Goal: Task Accomplishment & Management: Manage account settings

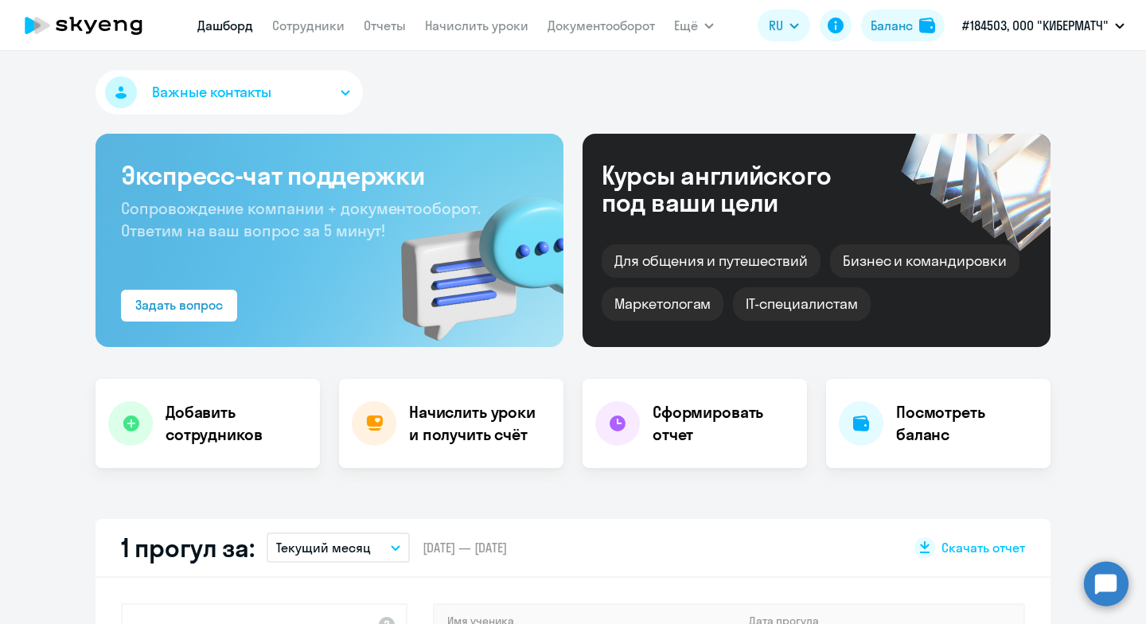
select select "30"
click at [802, 557] on div "1 прогул за: Текущий месяц – [DATE] — [DATE] Скачать отчет" at bounding box center [572, 548] width 955 height 59
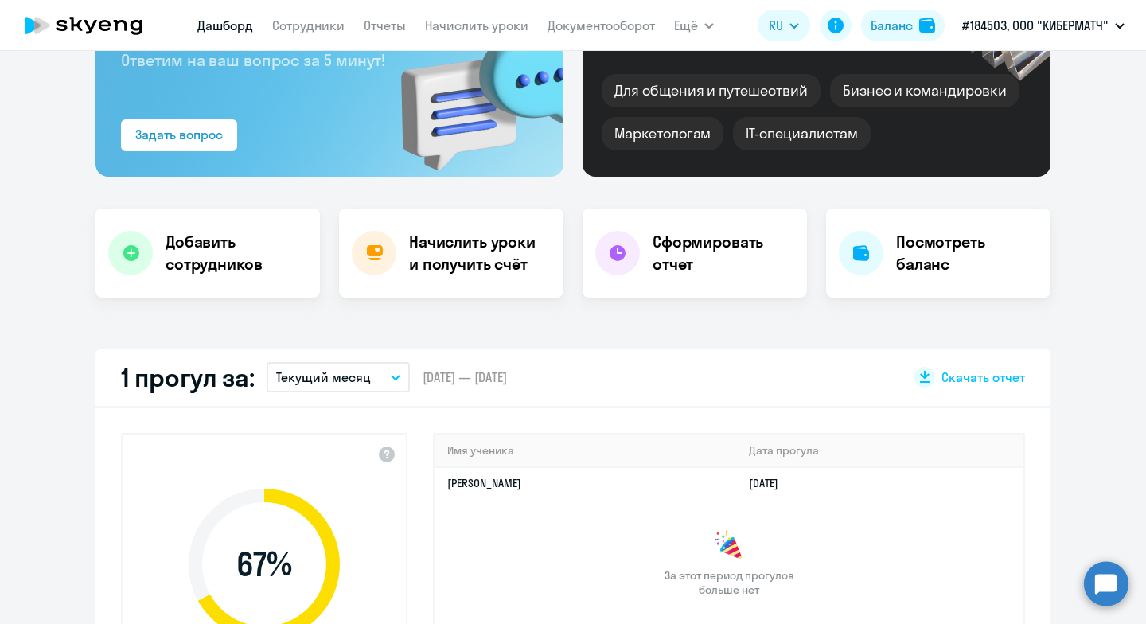
scroll to position [318, 0]
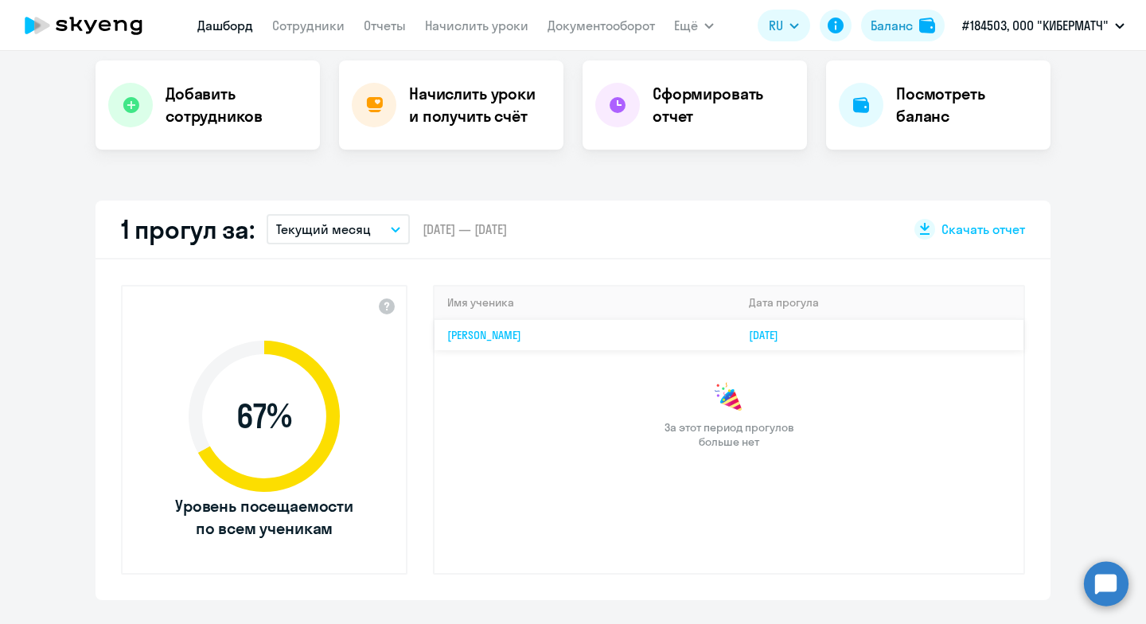
click at [506, 333] on link "[PERSON_NAME]" at bounding box center [484, 335] width 74 height 14
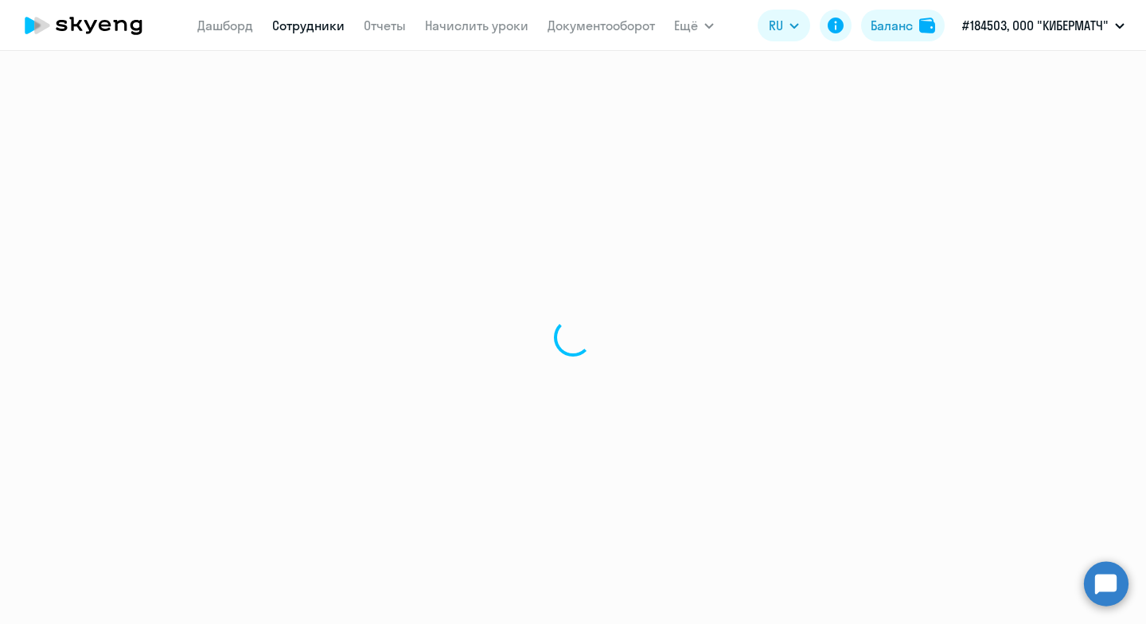
select select "english"
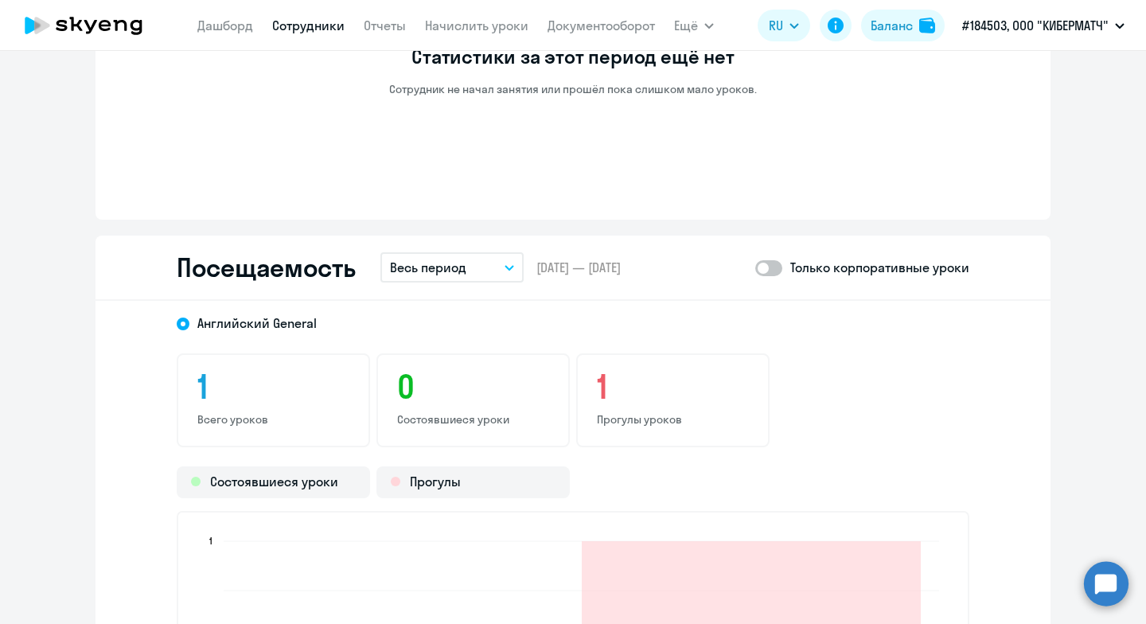
scroll to position [1217, 0]
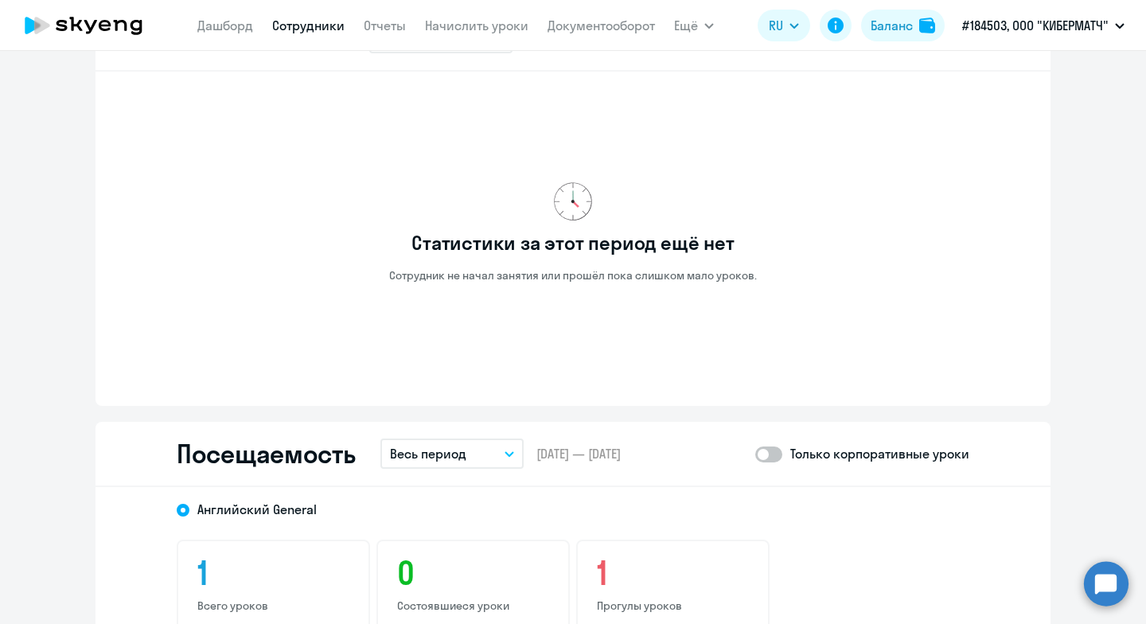
click at [767, 444] on label at bounding box center [768, 453] width 27 height 19
click at [755, 454] on input "checkbox" at bounding box center [754, 454] width 1 height 1
checkbox input "true"
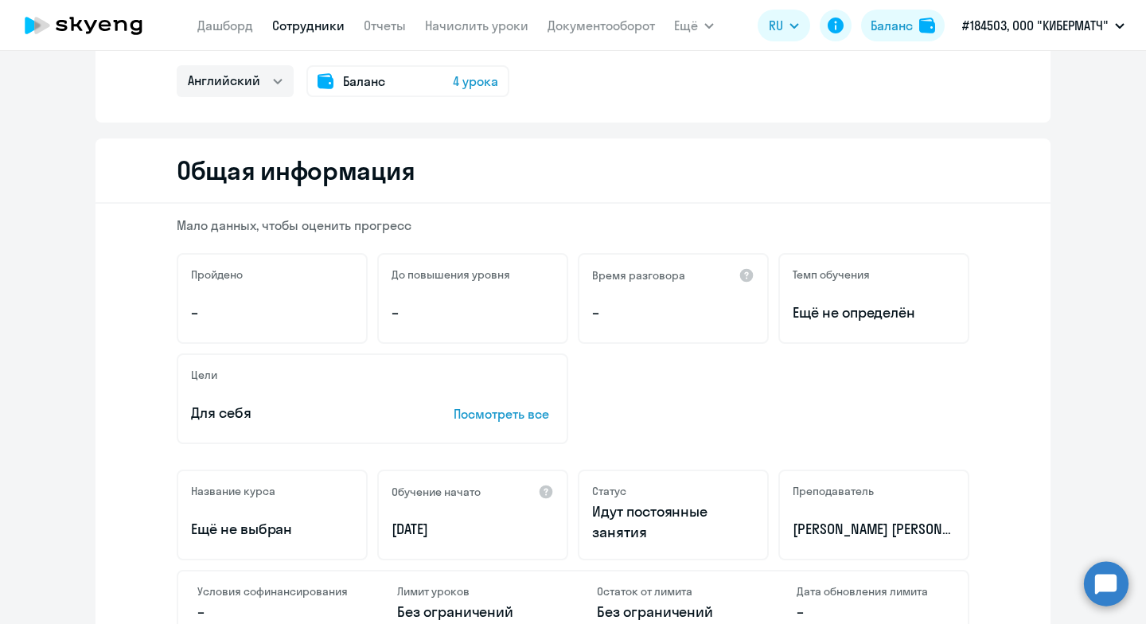
scroll to position [0, 0]
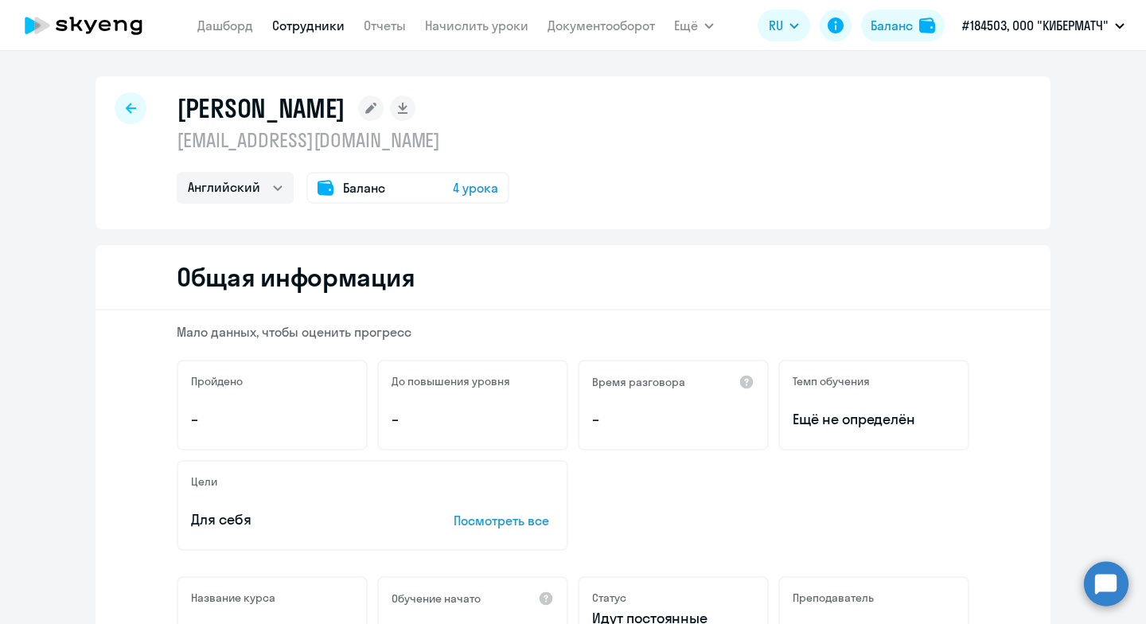
click at [133, 112] on div at bounding box center [131, 108] width 32 height 32
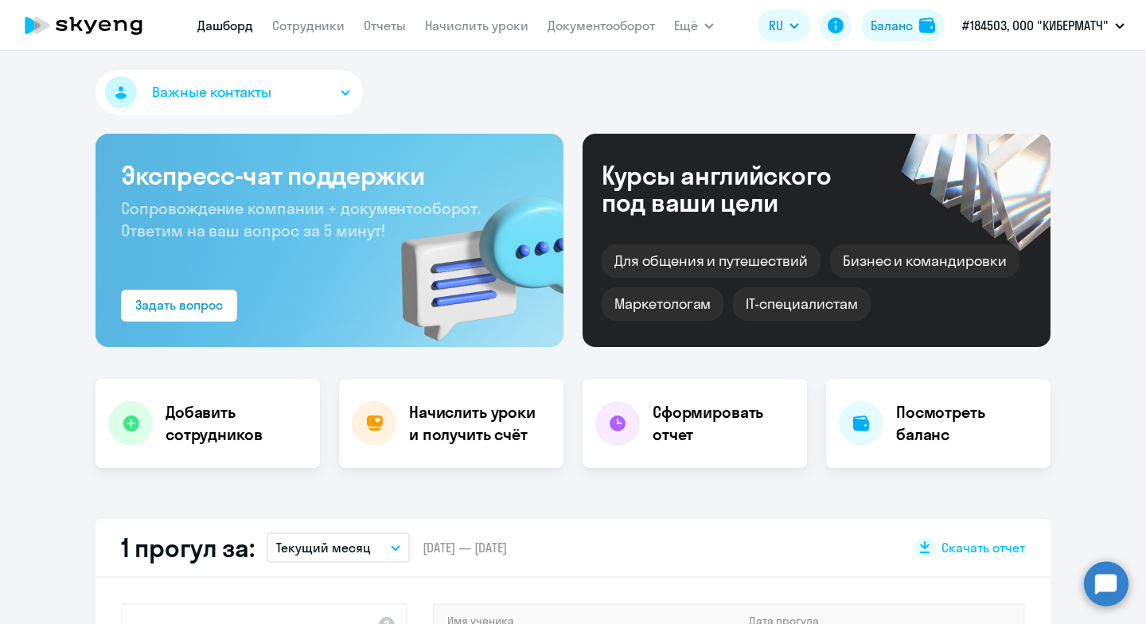
select select "30"
click at [887, 418] on div "Посмотреть баланс" at bounding box center [938, 423] width 224 height 89
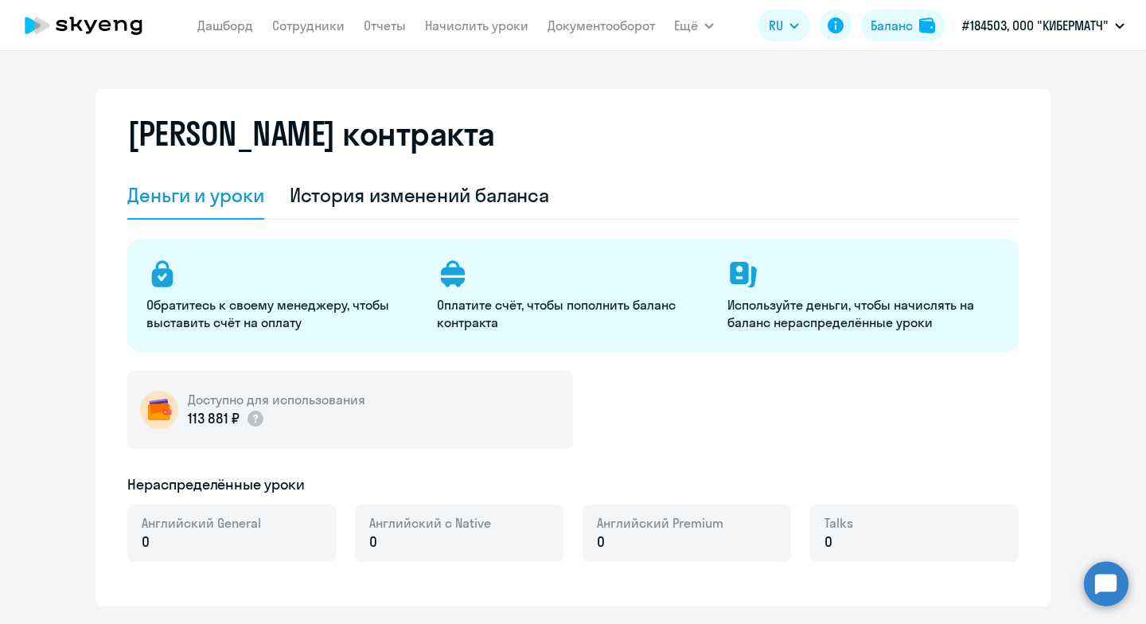
select select "english_adult_not_native_speaker"
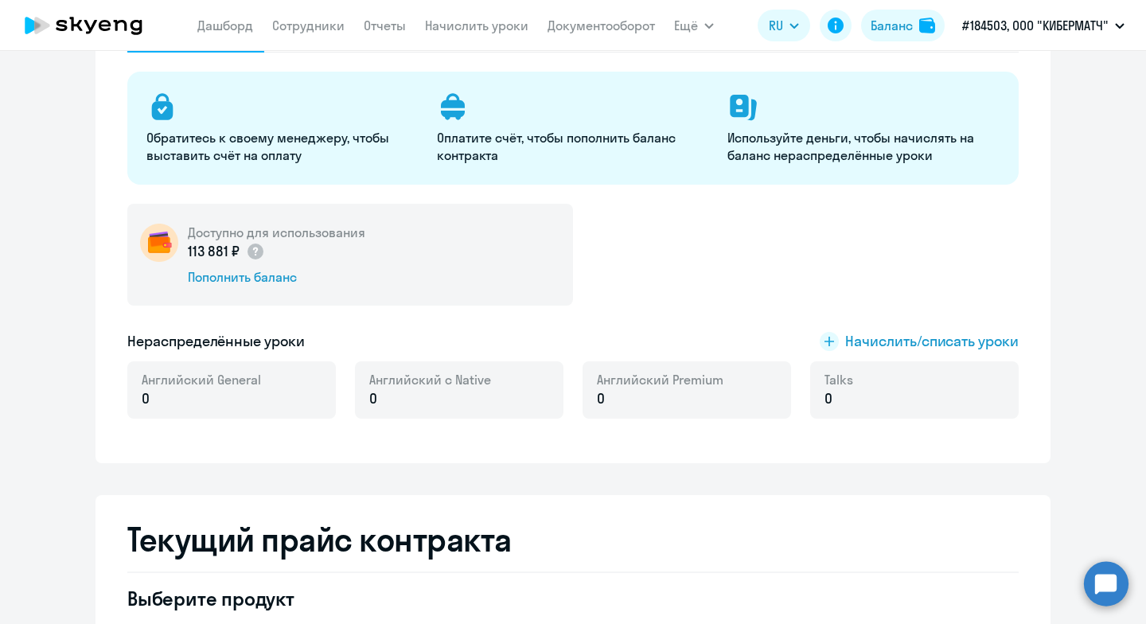
scroll to position [239, 0]
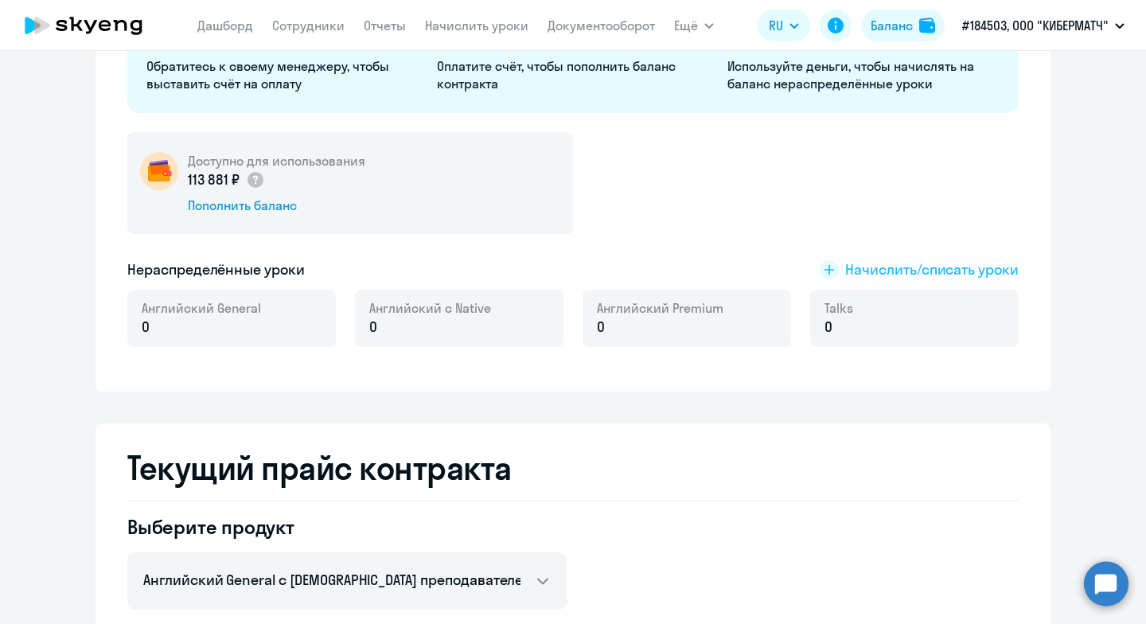
click at [828, 271] on rect at bounding box center [829, 269] width 19 height 19
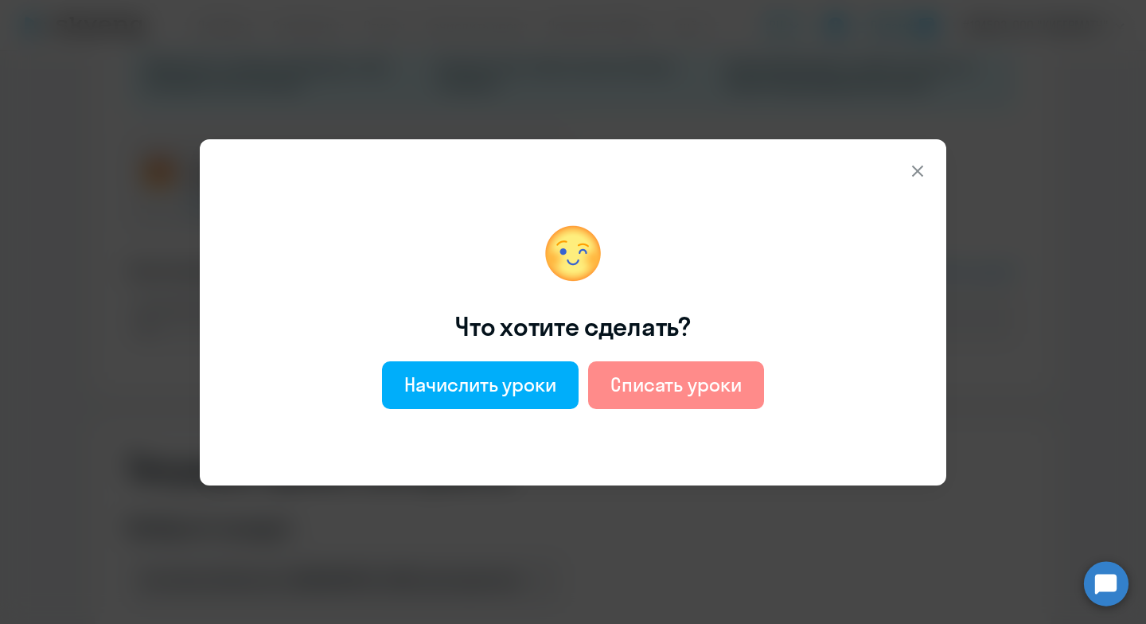
click at [667, 378] on div "Списать уроки" at bounding box center [675, 384] width 131 height 25
select select "english_adult_not_native_speaker"
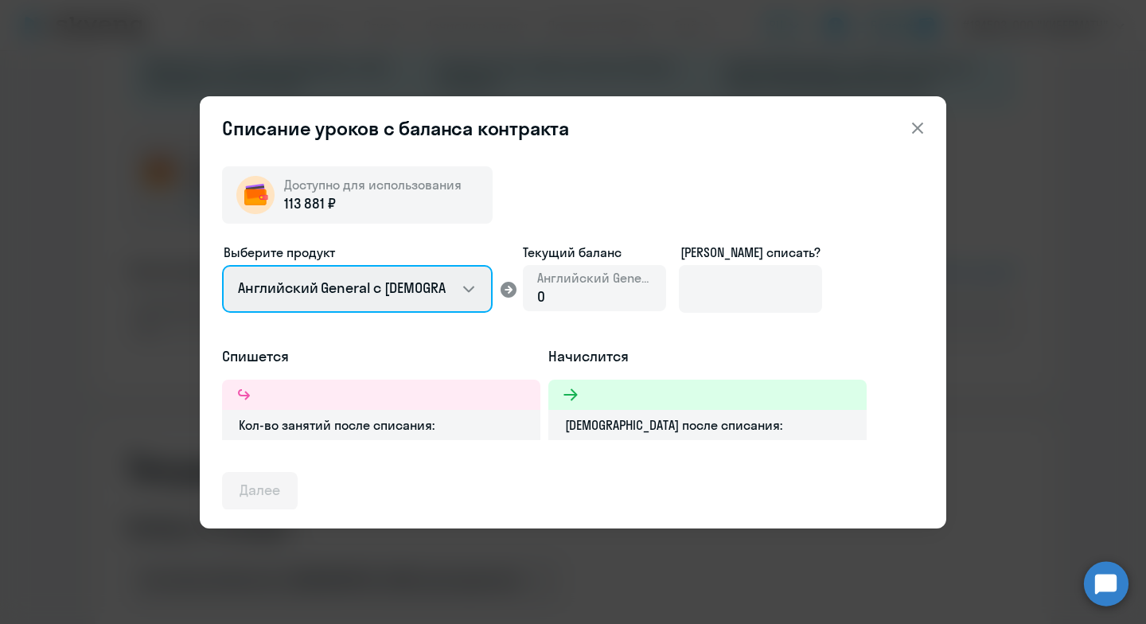
click at [422, 292] on select "Английский General с [DEMOGRAPHIC_DATA] преподавателем Английский General с [DE…" at bounding box center [357, 289] width 271 height 48
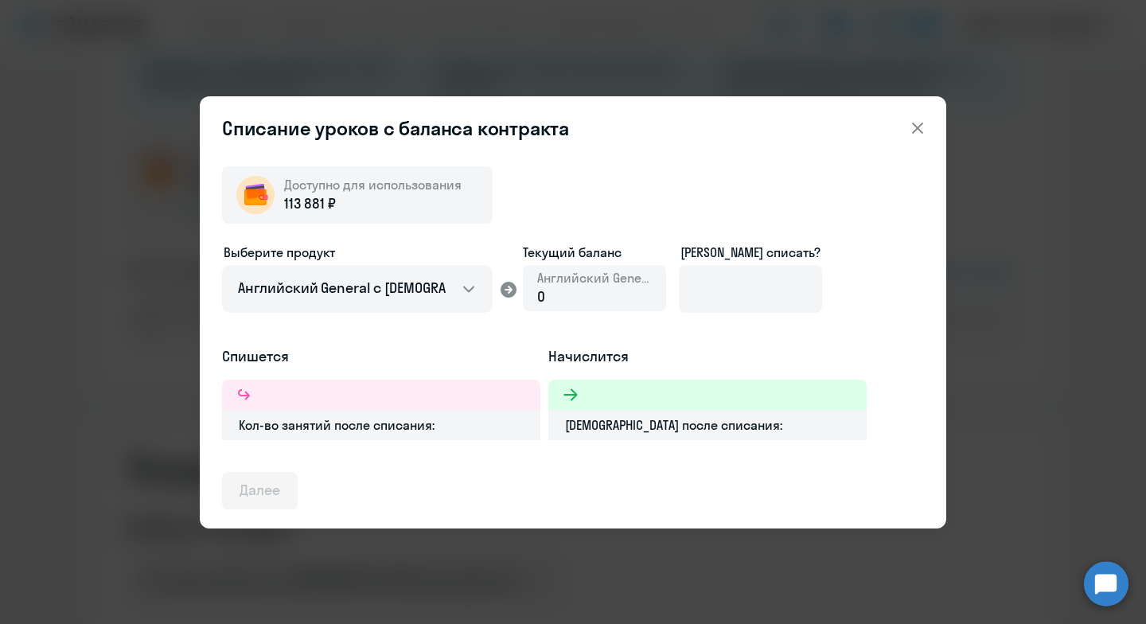
click at [377, 399] on div at bounding box center [381, 395] width 318 height 30
click at [650, 401] on div at bounding box center [707, 395] width 318 height 30
click at [736, 287] on input at bounding box center [750, 289] width 143 height 48
click at [911, 123] on icon at bounding box center [917, 128] width 19 height 19
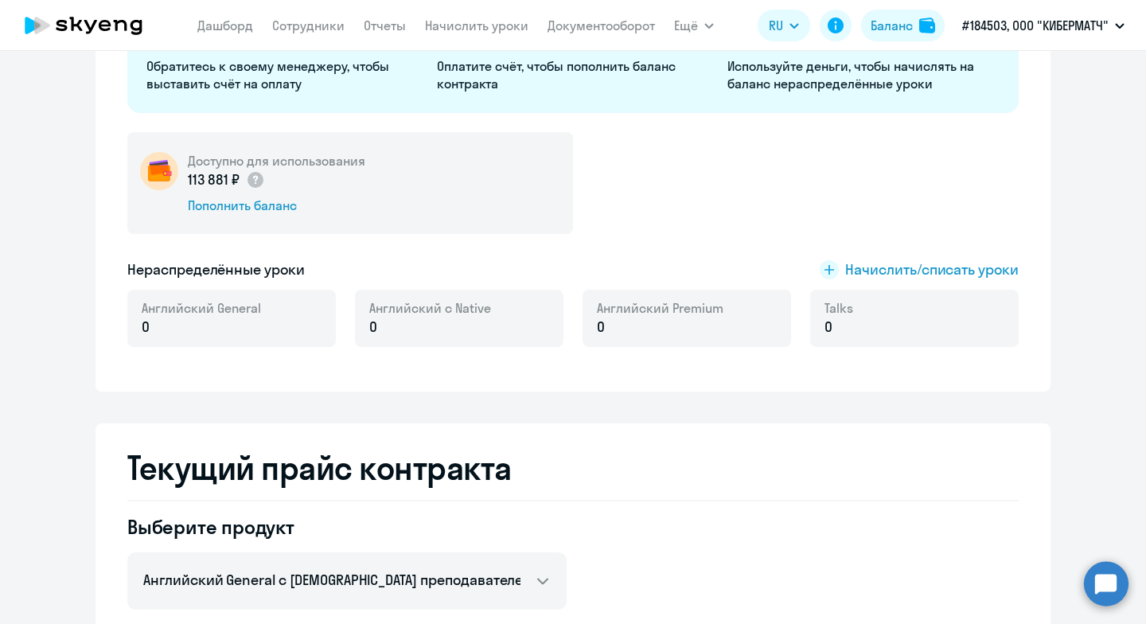
scroll to position [0, 0]
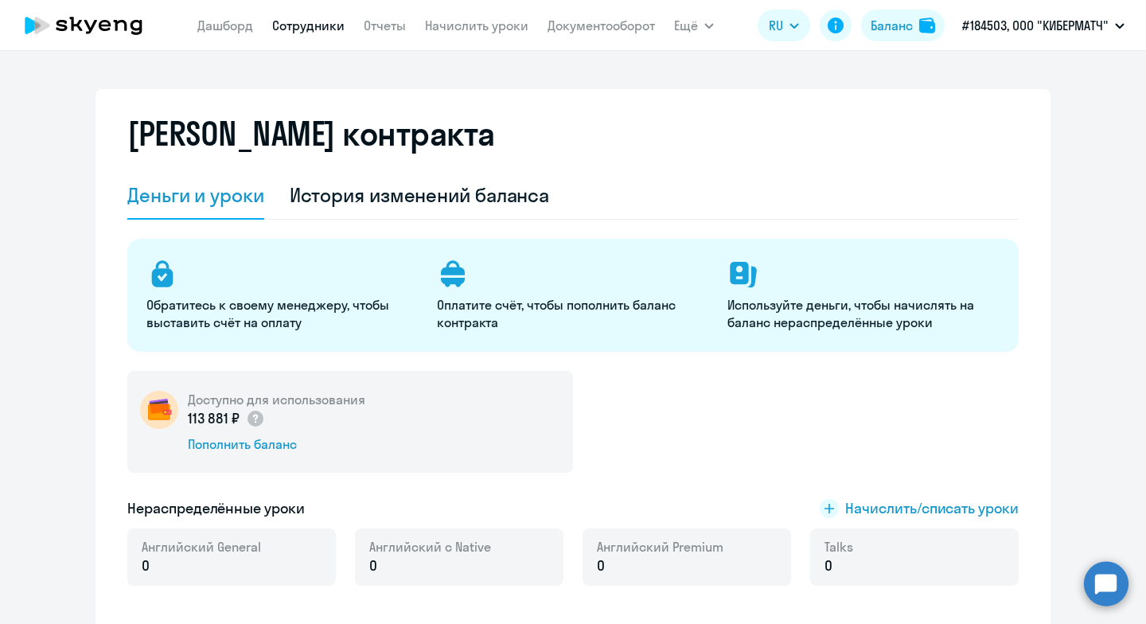
click at [313, 27] on link "Сотрудники" at bounding box center [308, 26] width 72 height 16
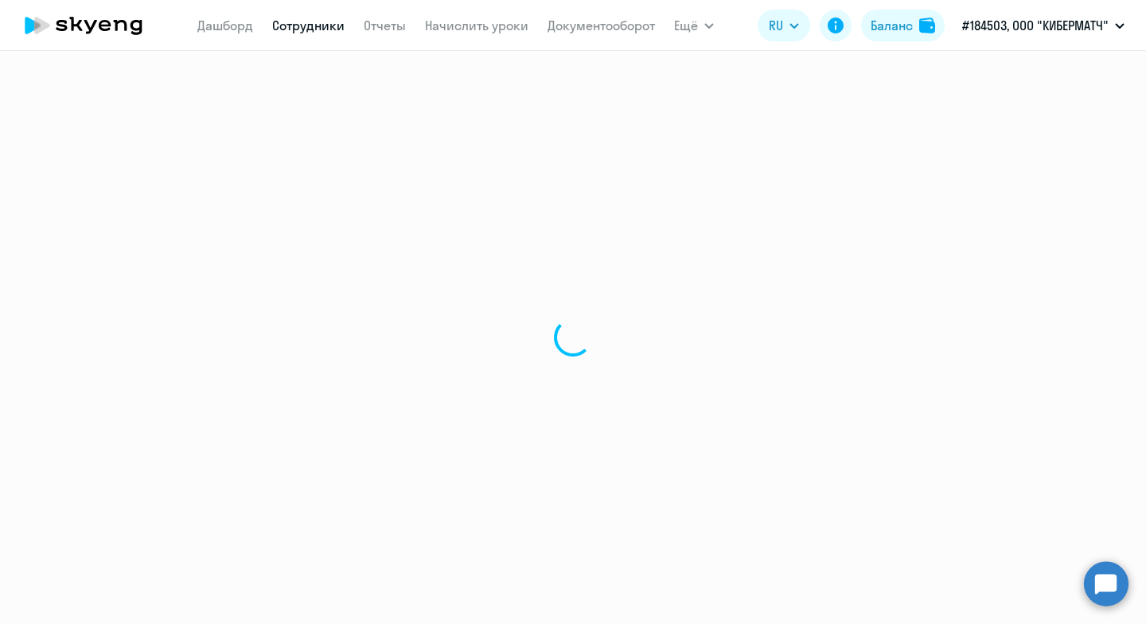
select select "30"
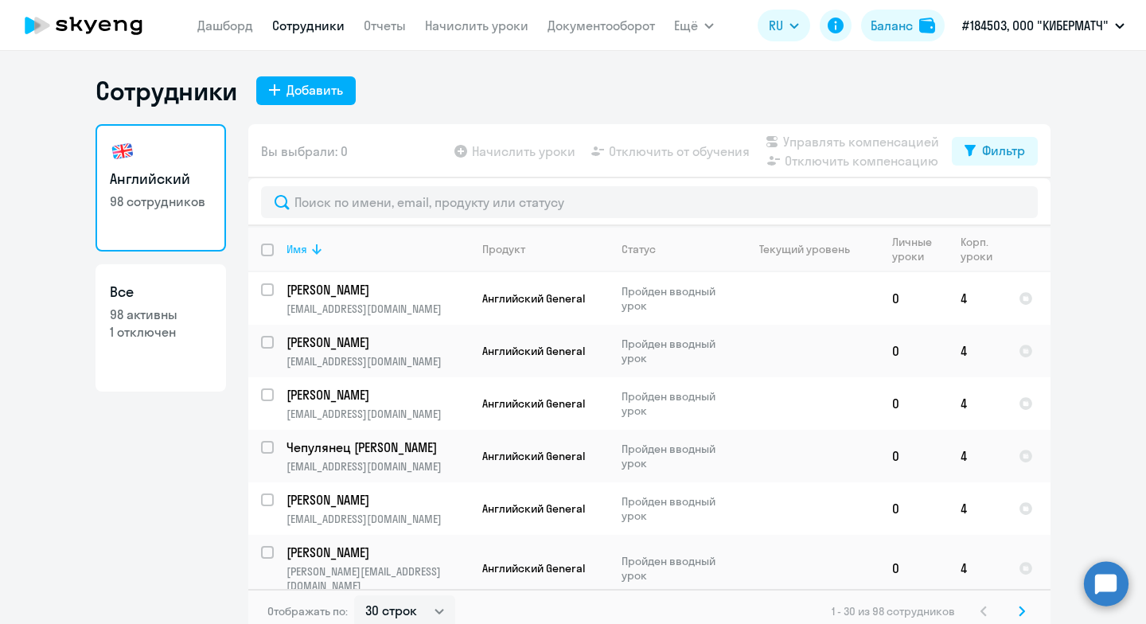
click at [312, 251] on icon at bounding box center [317, 249] width 10 height 10
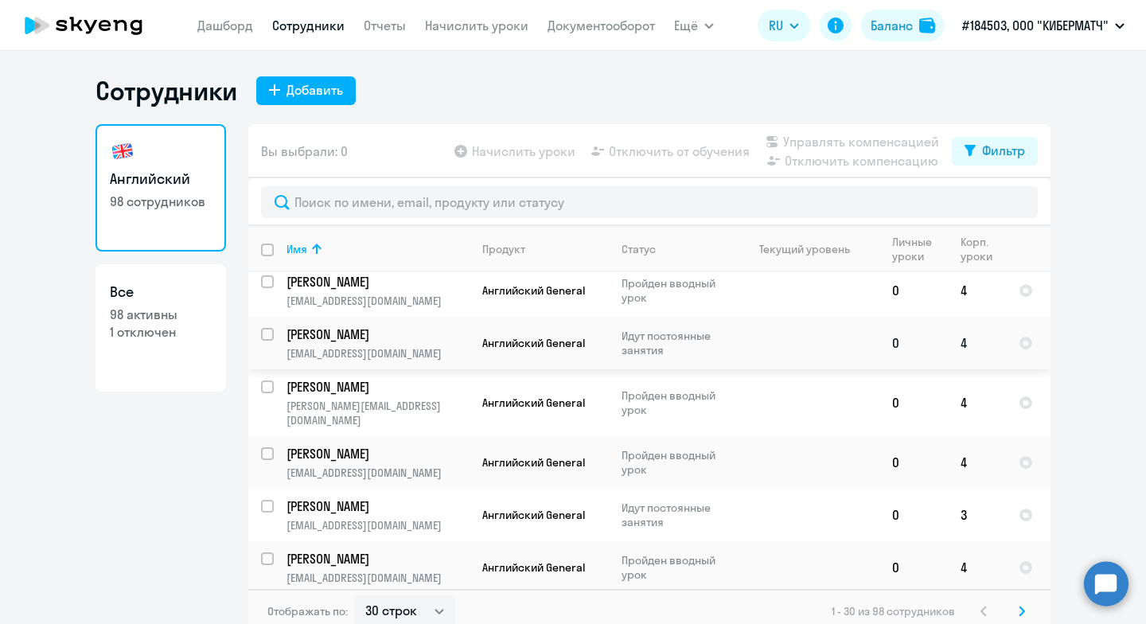
scroll to position [557, 0]
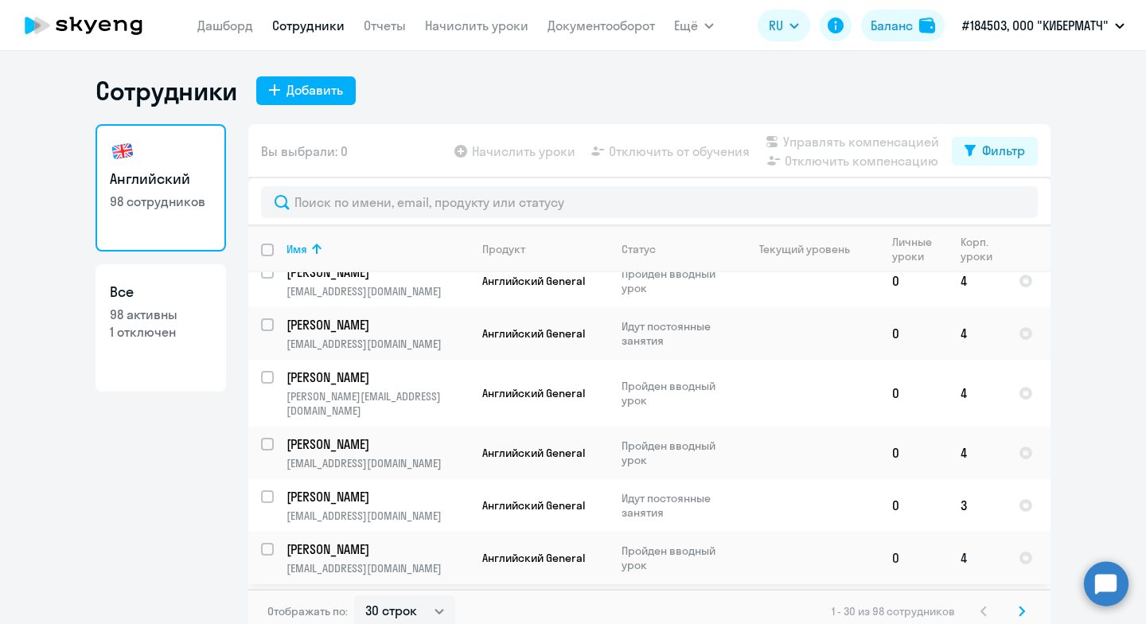
click at [263, 543] on input "select row 42934903" at bounding box center [277, 559] width 32 height 32
checkbox input "true"
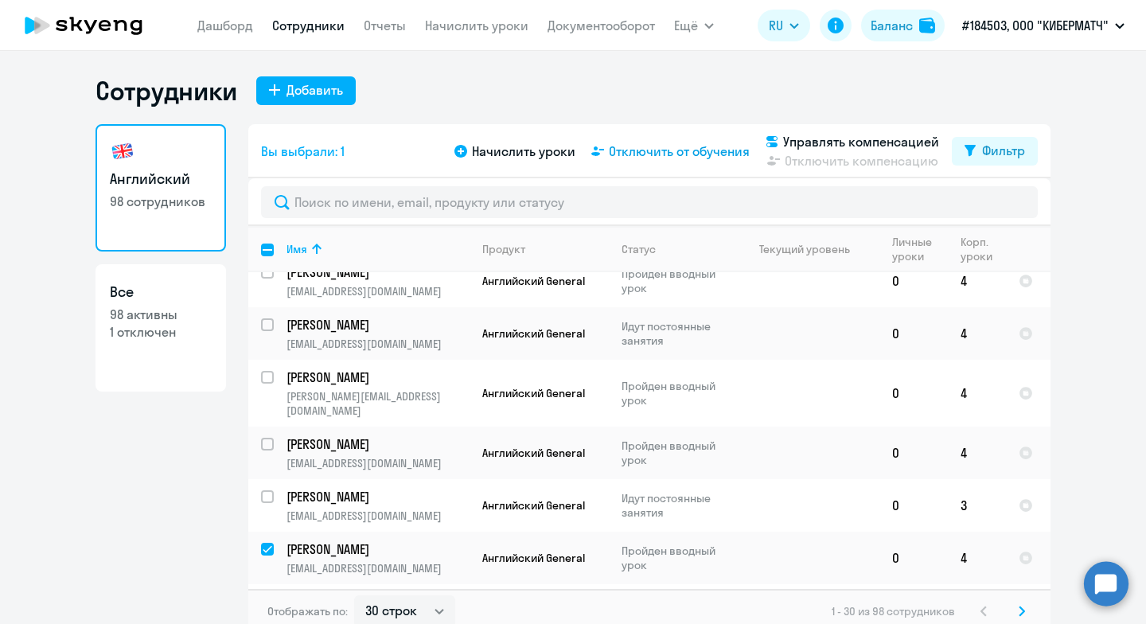
click at [659, 151] on span "Отключить от обучения" at bounding box center [679, 151] width 141 height 19
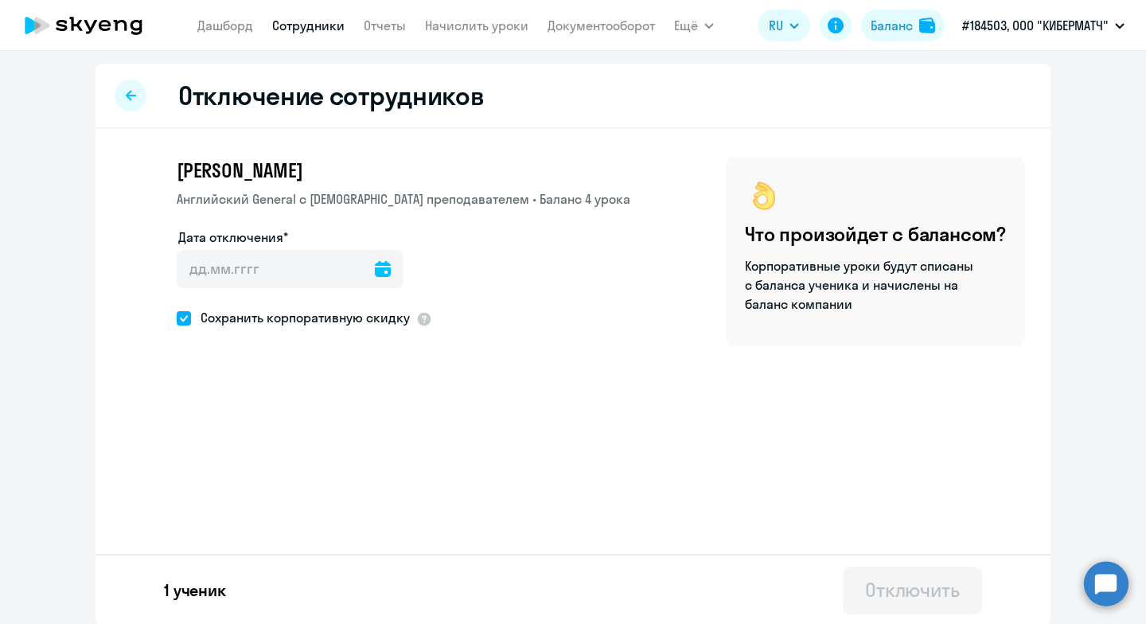
click at [375, 275] on icon at bounding box center [383, 269] width 16 height 16
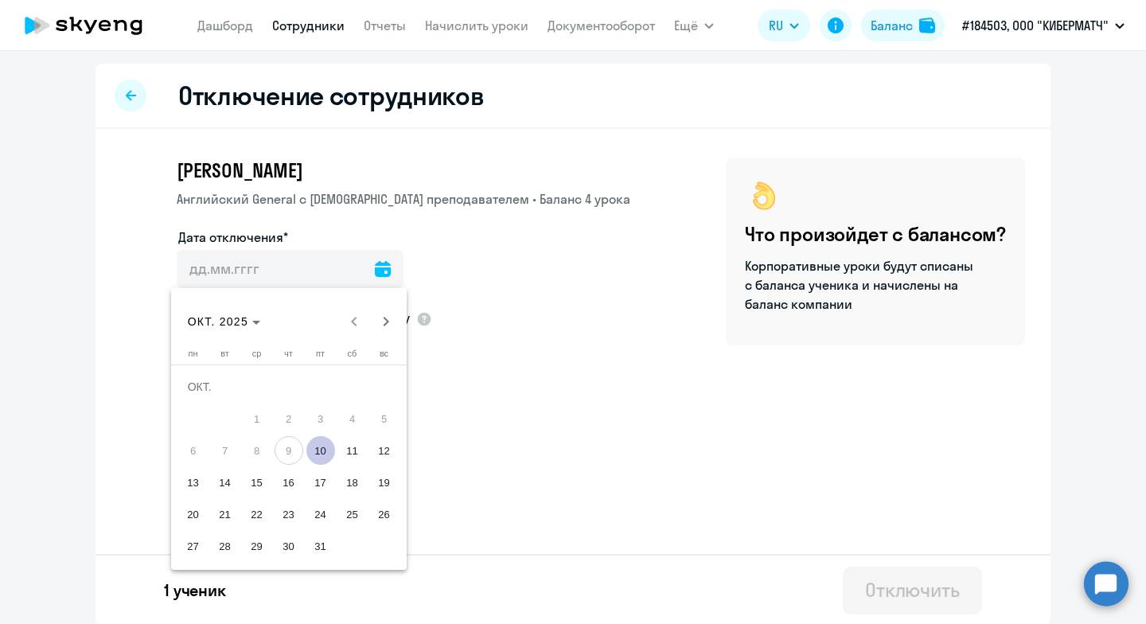
click at [321, 455] on span "10" at bounding box center [320, 450] width 29 height 29
type input "[DATE]"
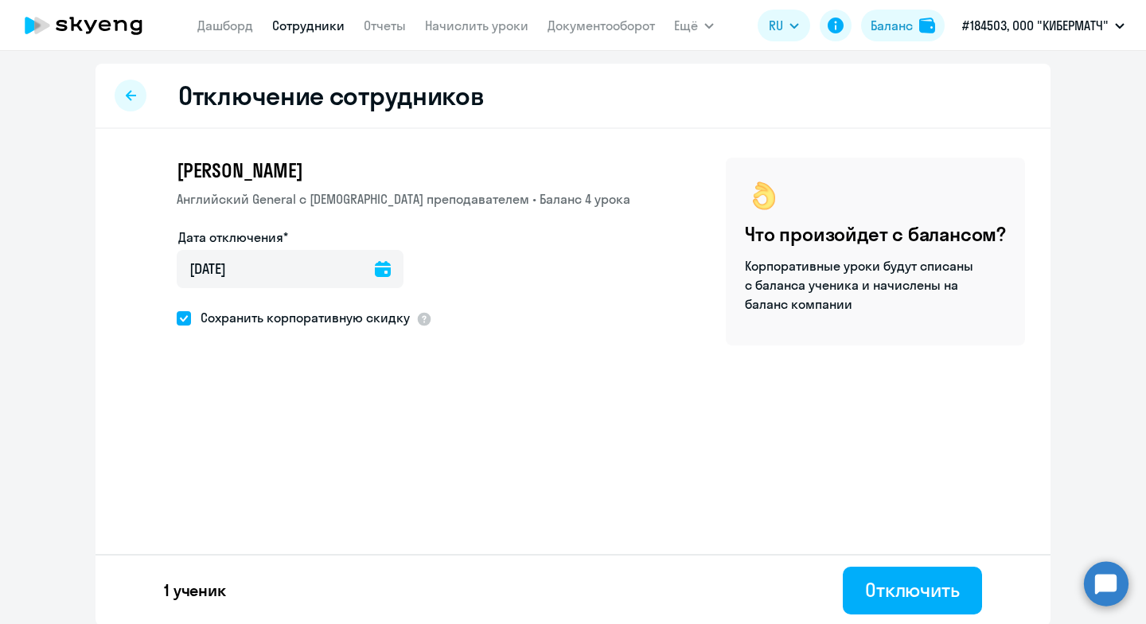
scroll to position [1, 0]
click at [869, 586] on div "Отключить" at bounding box center [912, 588] width 95 height 25
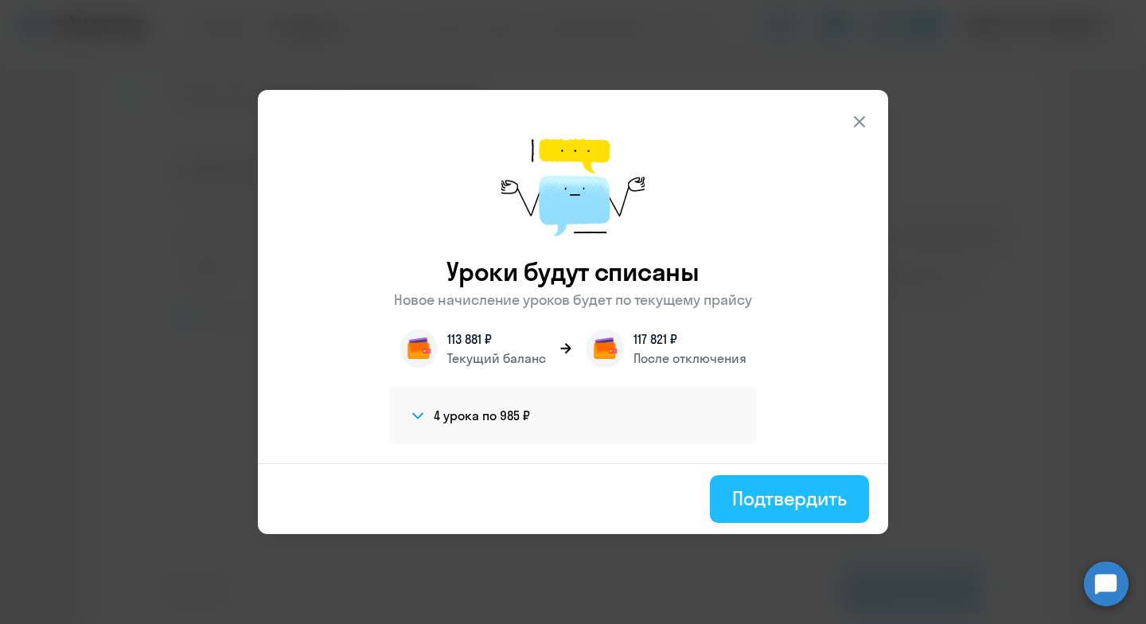
click at [816, 503] on div "Подтвердить" at bounding box center [789, 497] width 115 height 25
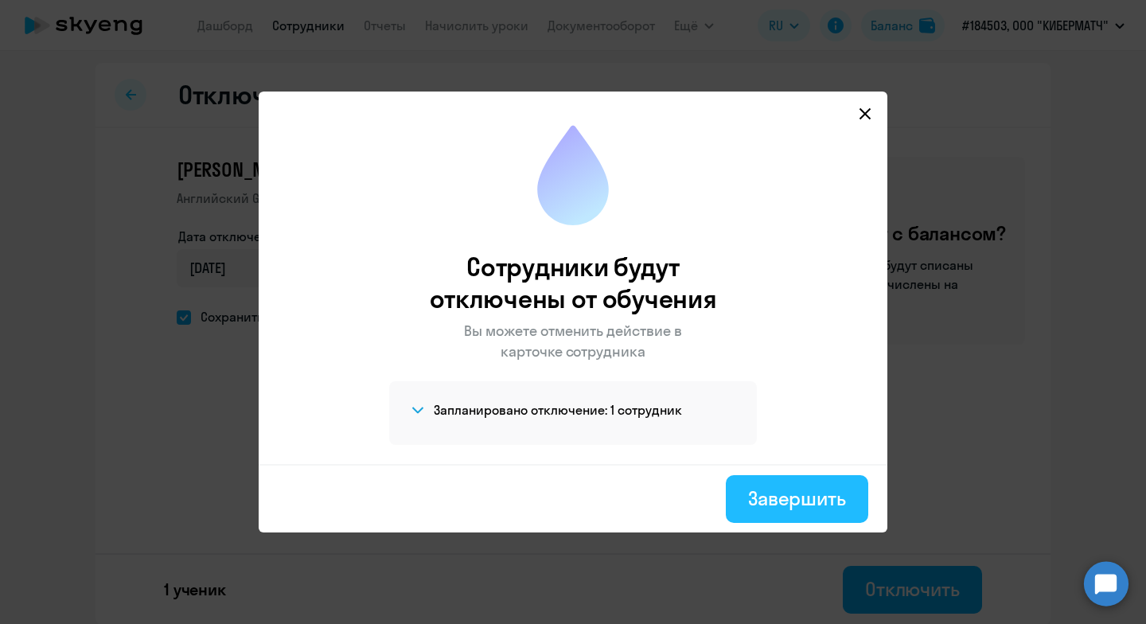
click at [829, 498] on div "Завершить" at bounding box center [797, 497] width 98 height 25
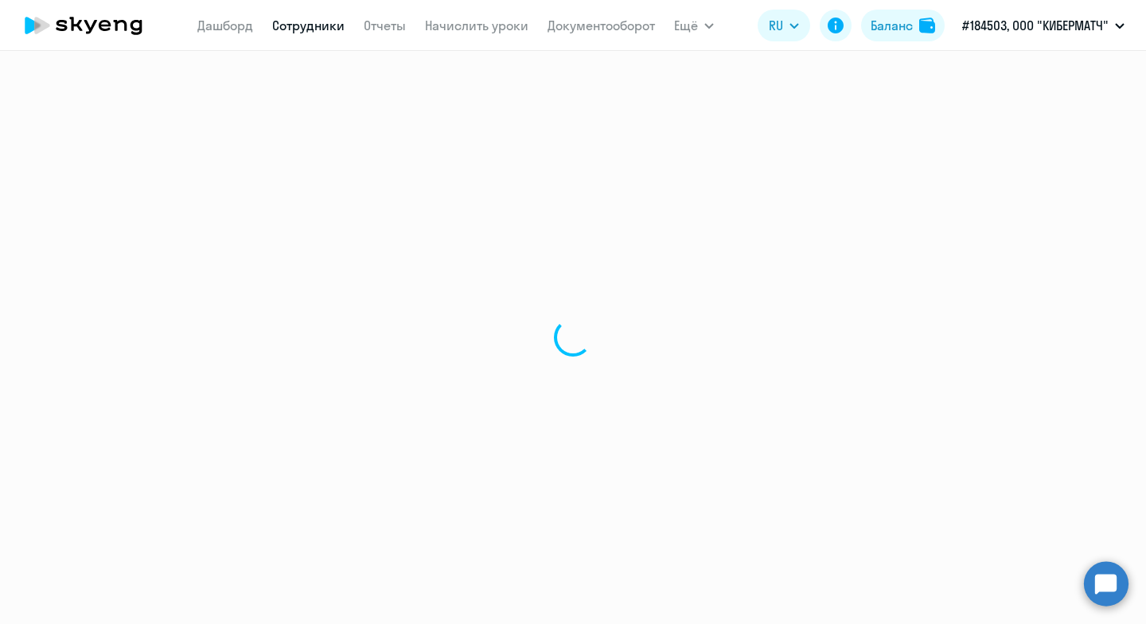
select select "30"
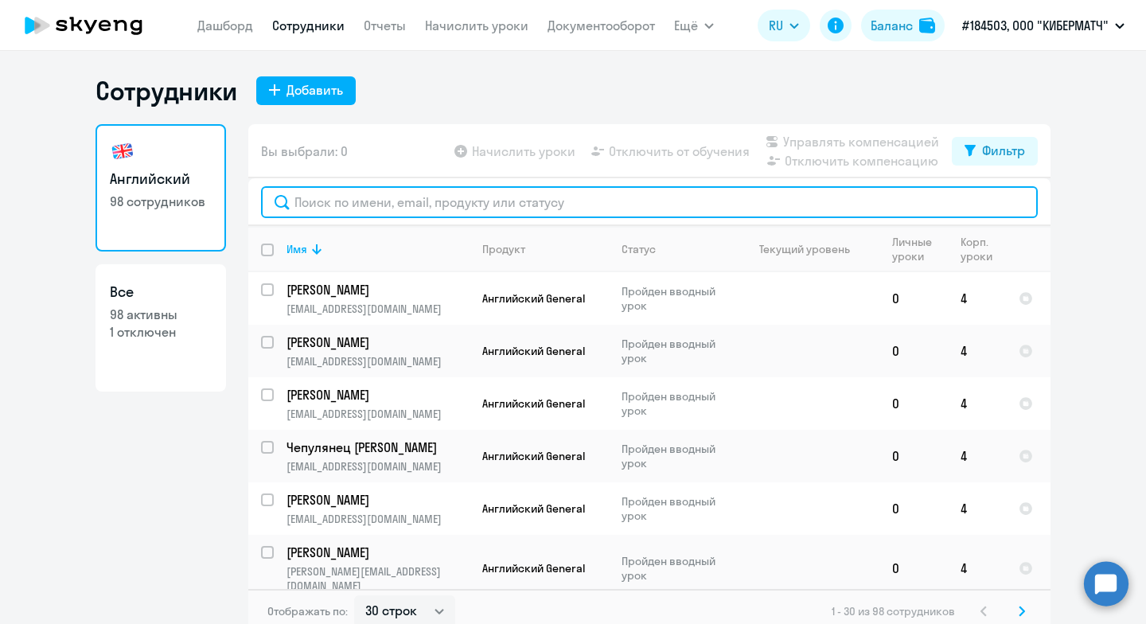
click at [329, 193] on input "text" at bounding box center [649, 202] width 777 height 32
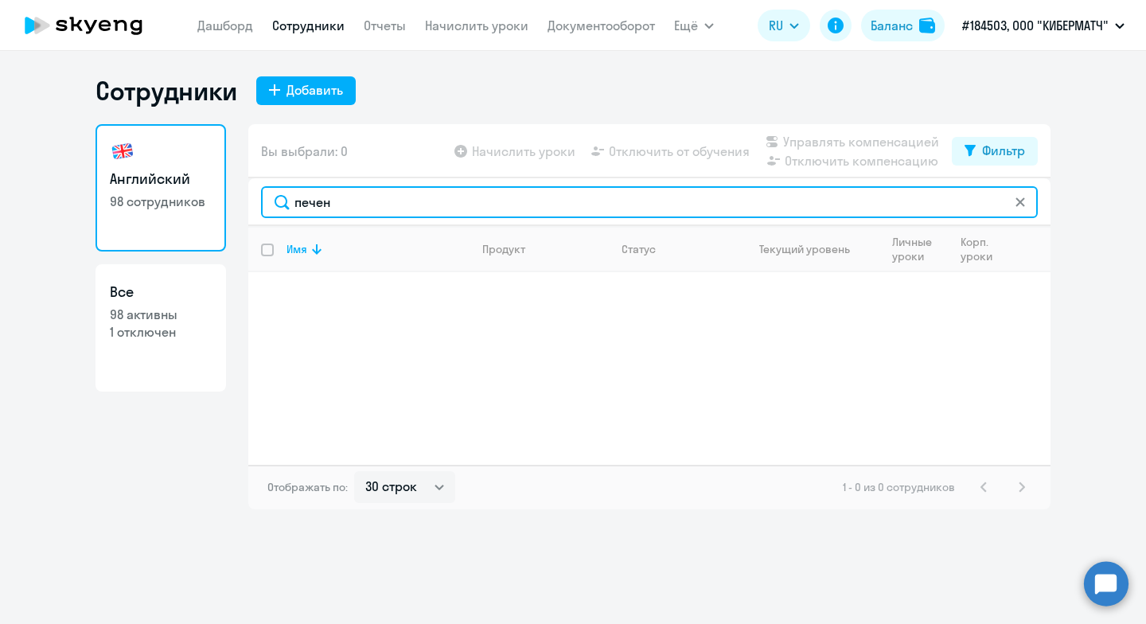
drag, startPoint x: 347, startPoint y: 207, endPoint x: 286, endPoint y: 211, distance: 61.4
click at [286, 211] on input "печен" at bounding box center [649, 202] width 777 height 32
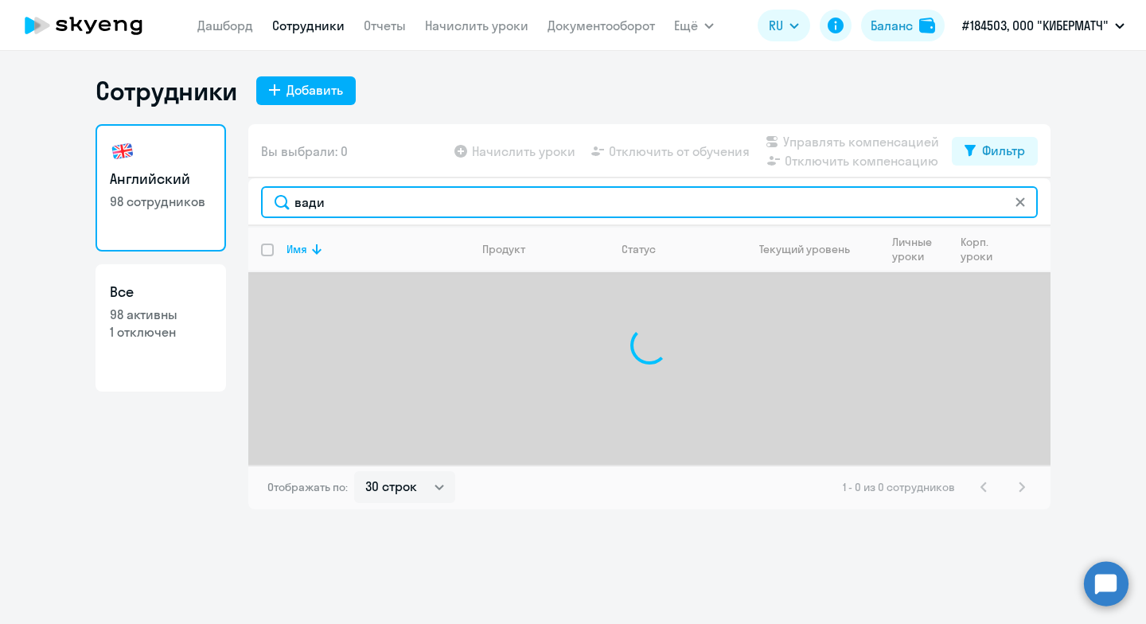
type input "[PERSON_NAME]"
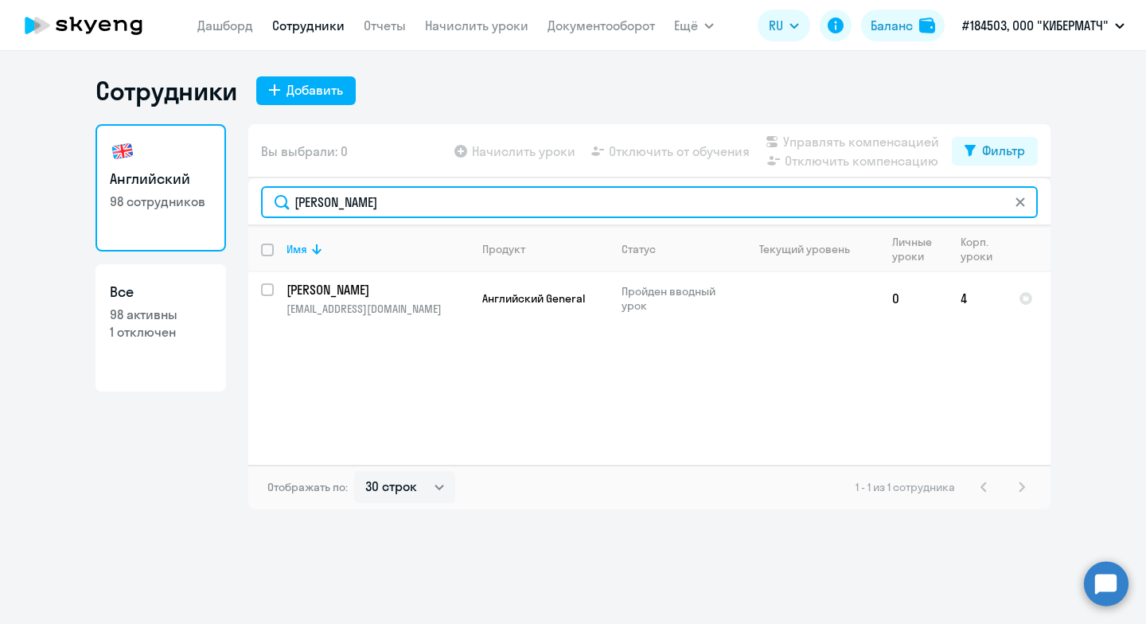
drag, startPoint x: 349, startPoint y: 204, endPoint x: 290, endPoint y: 208, distance: 58.2
click at [290, 208] on input "[PERSON_NAME]" at bounding box center [649, 202] width 777 height 32
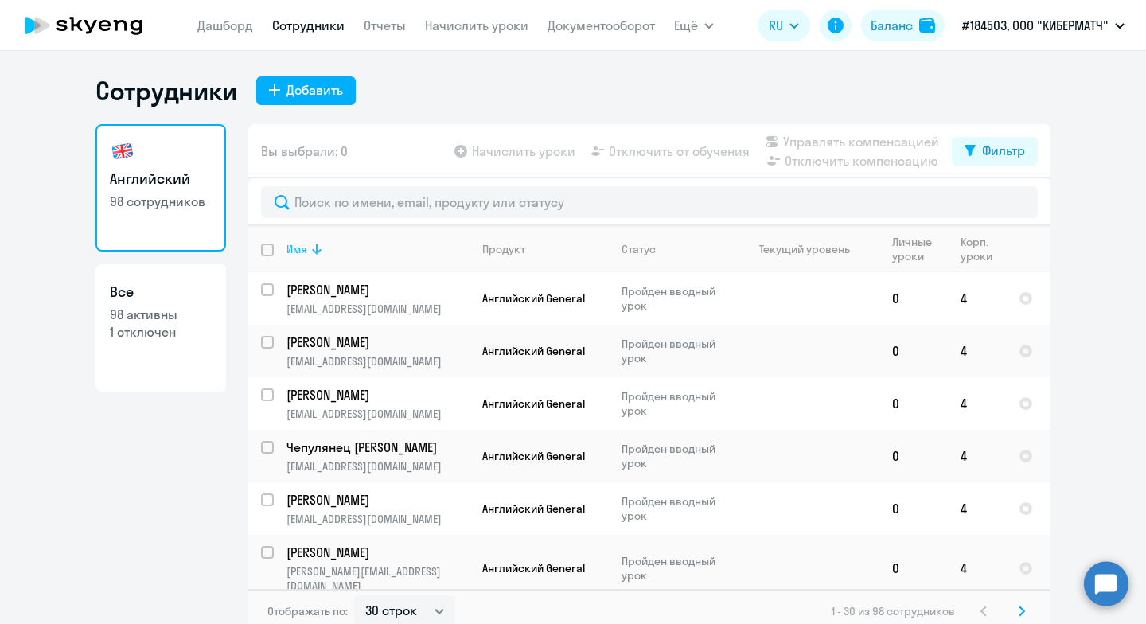
click at [325, 247] on div "Имя" at bounding box center [377, 249] width 182 height 14
click at [266, 395] on input "select row 194362" at bounding box center [277, 404] width 32 height 32
checkbox input "true"
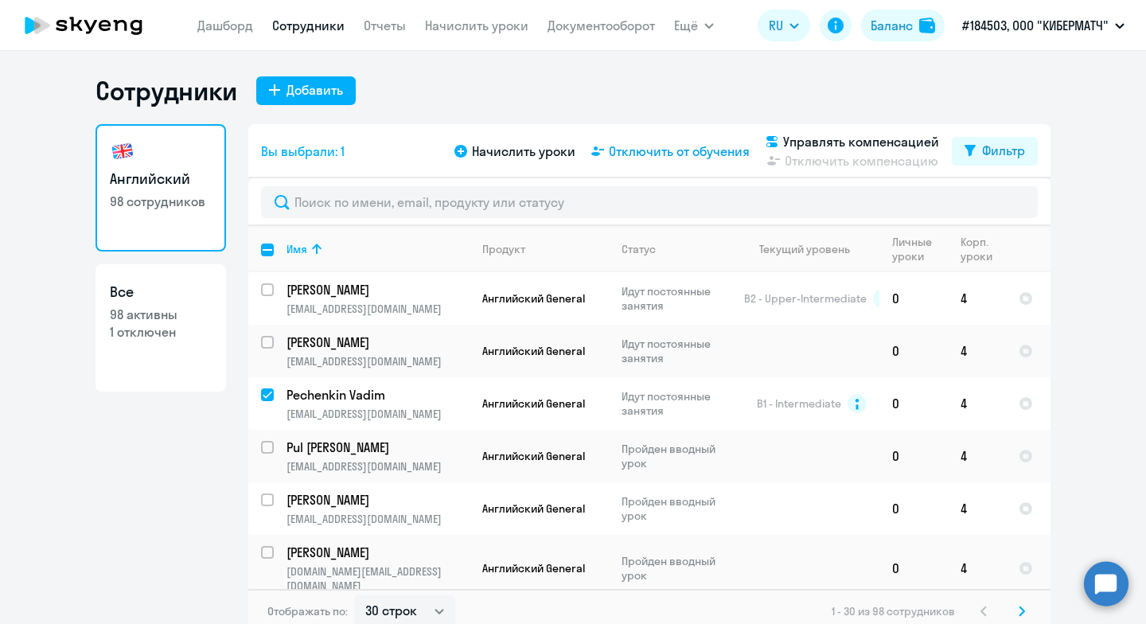
click at [701, 154] on span "Отключить от обучения" at bounding box center [679, 151] width 141 height 19
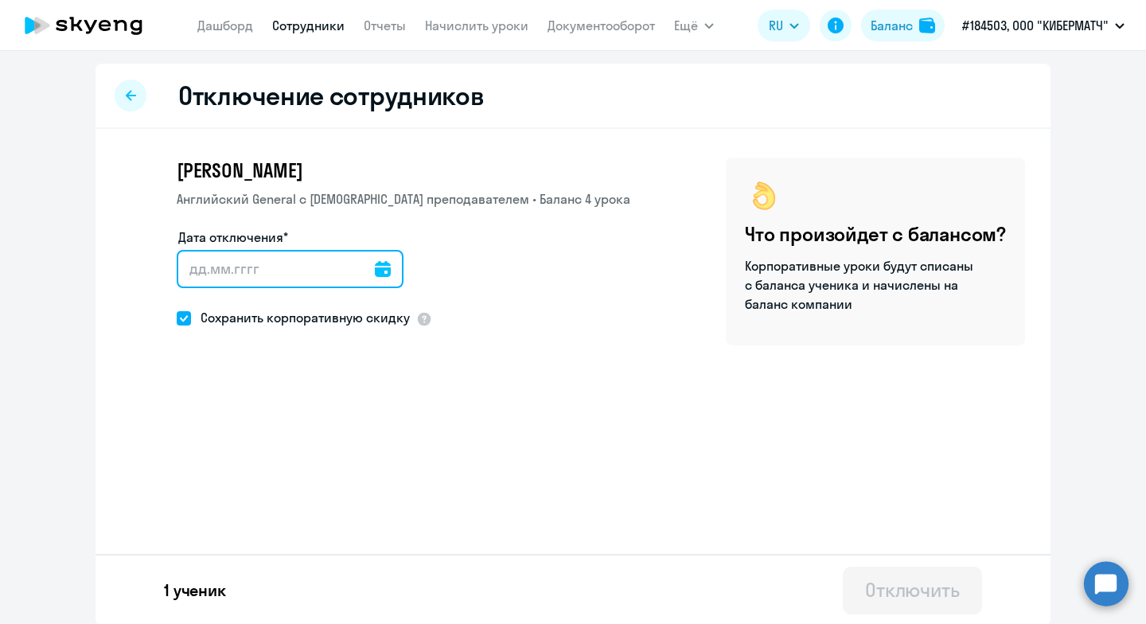
click at [378, 263] on input "Дата отключения*" at bounding box center [290, 269] width 227 height 38
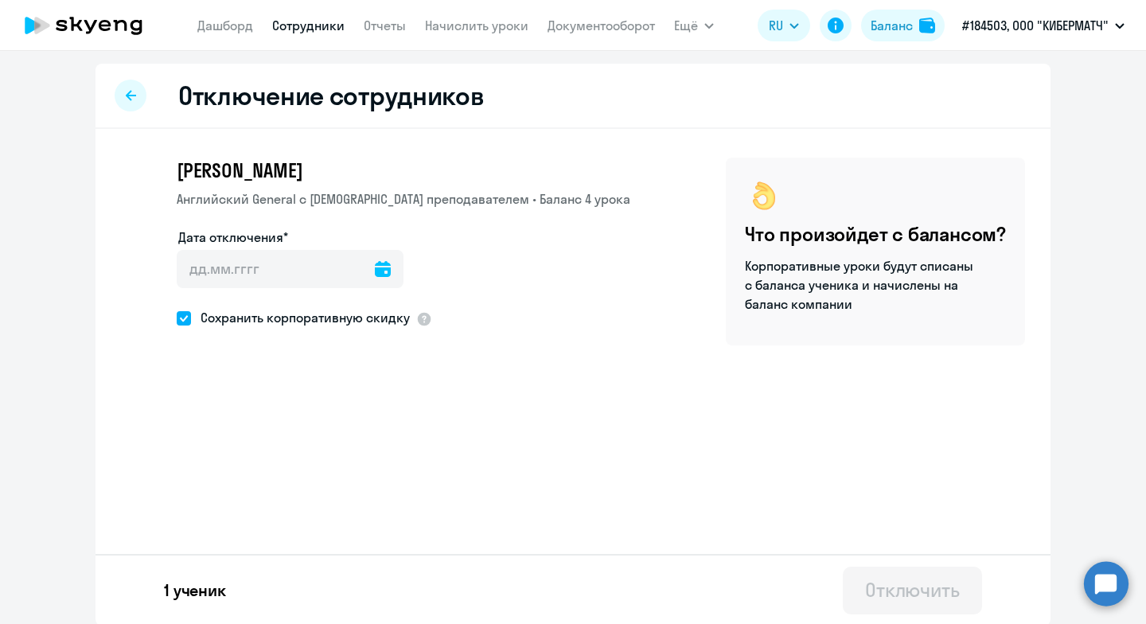
click at [375, 270] on icon at bounding box center [383, 269] width 16 height 16
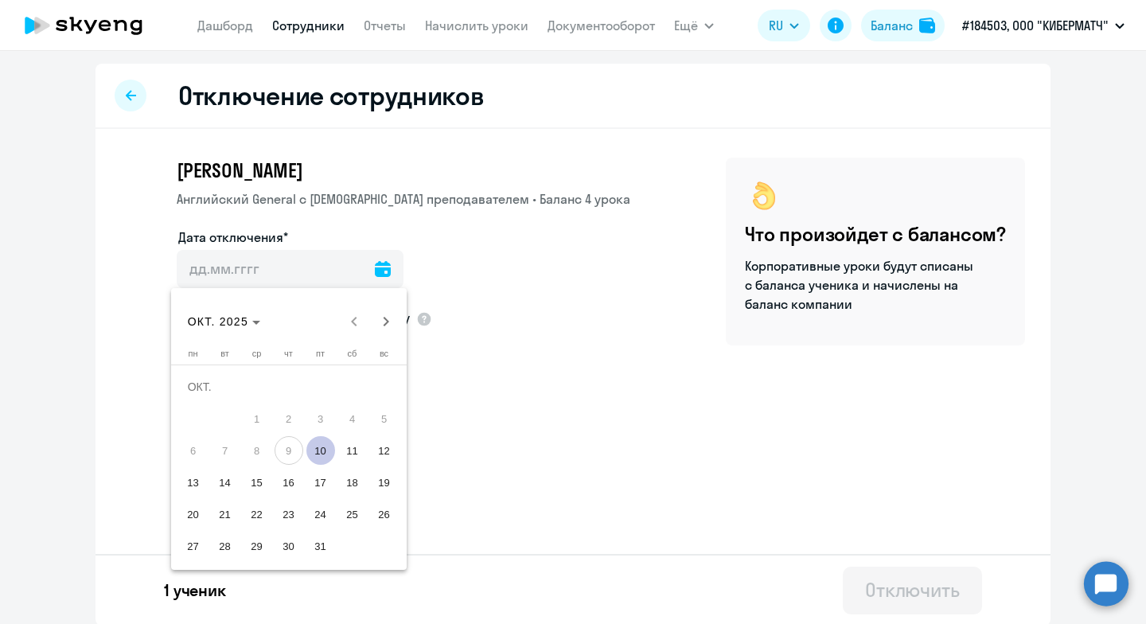
click at [321, 445] on span "10" at bounding box center [320, 450] width 29 height 29
type input "[DATE]"
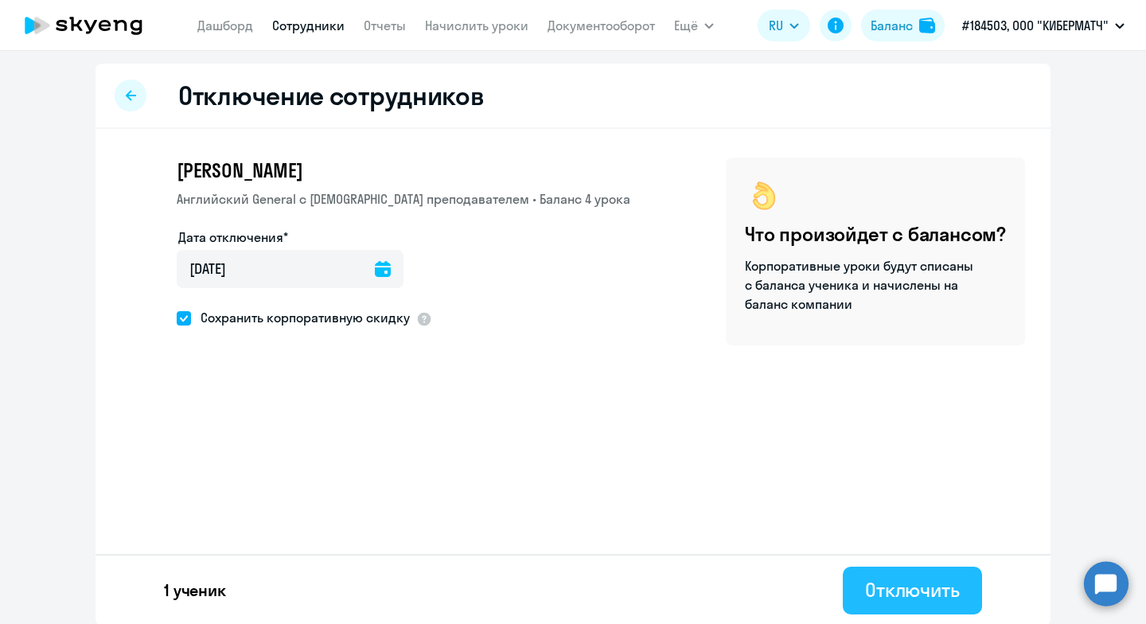
click at [885, 567] on button "Отключить" at bounding box center [912, 591] width 139 height 48
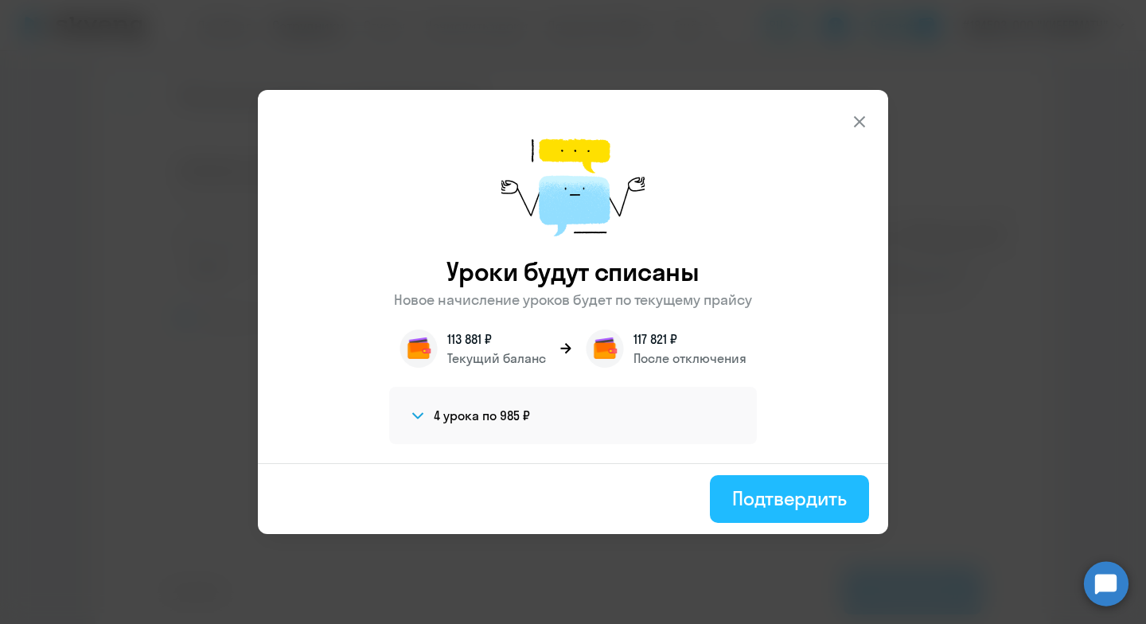
click at [770, 496] on div "Подтвердить" at bounding box center [789, 497] width 115 height 25
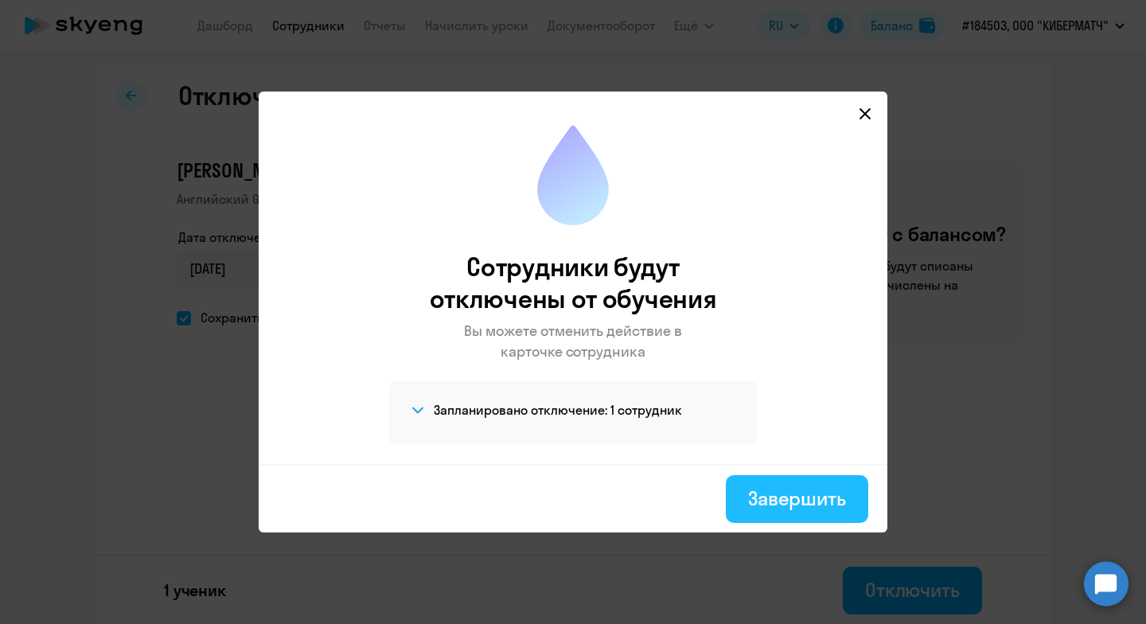
click at [777, 499] on div "Завершить" at bounding box center [797, 497] width 98 height 25
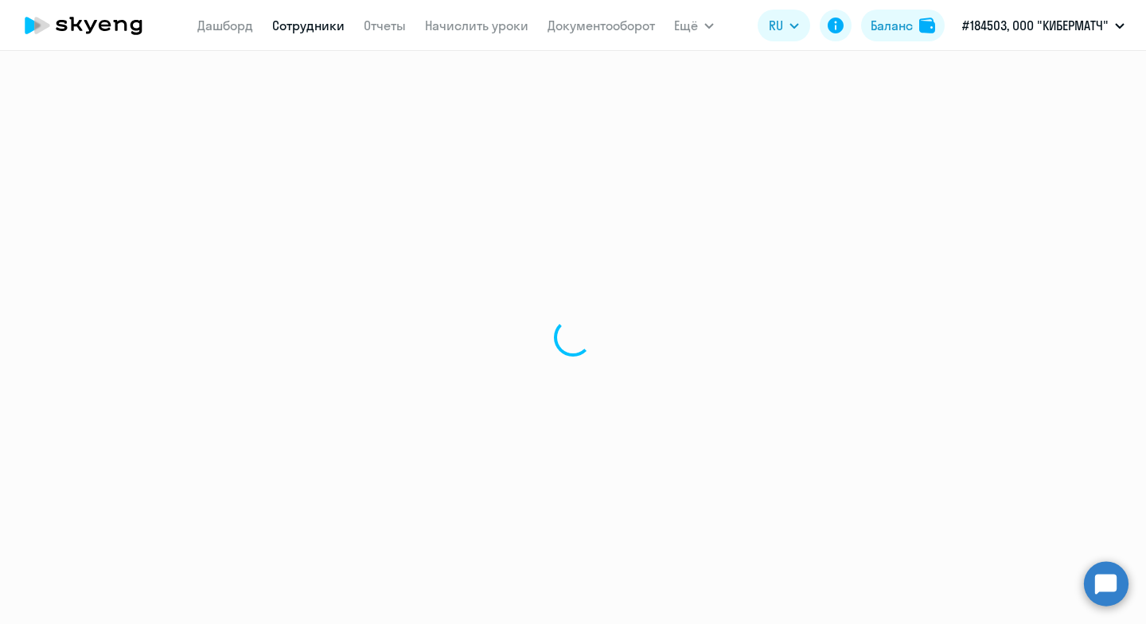
select select "30"
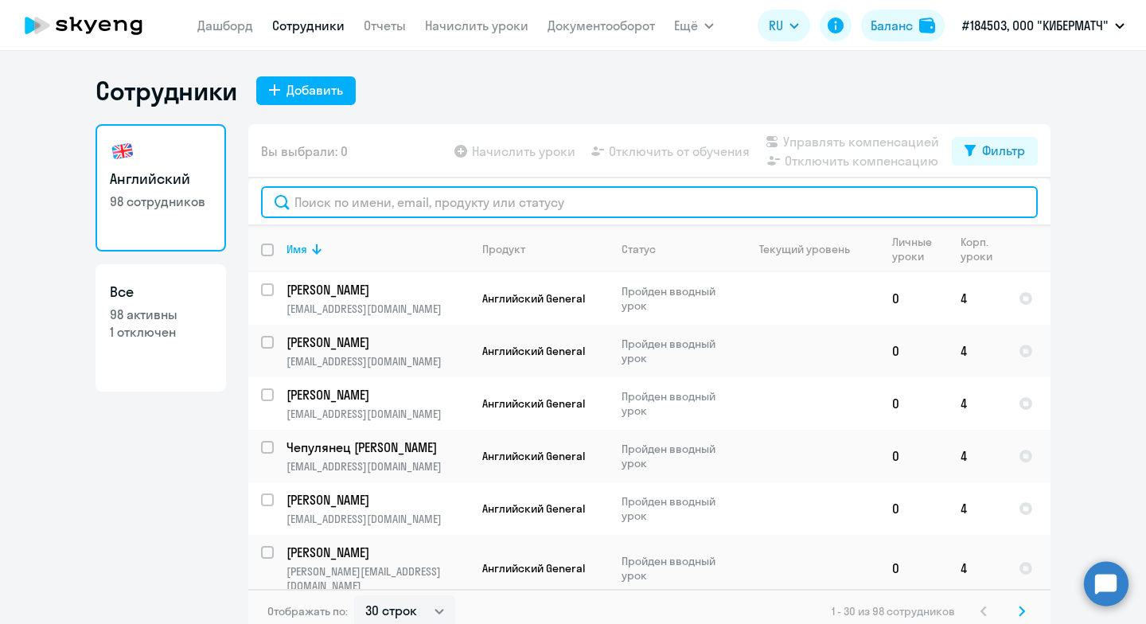
click at [333, 198] on input "text" at bounding box center [649, 202] width 777 height 32
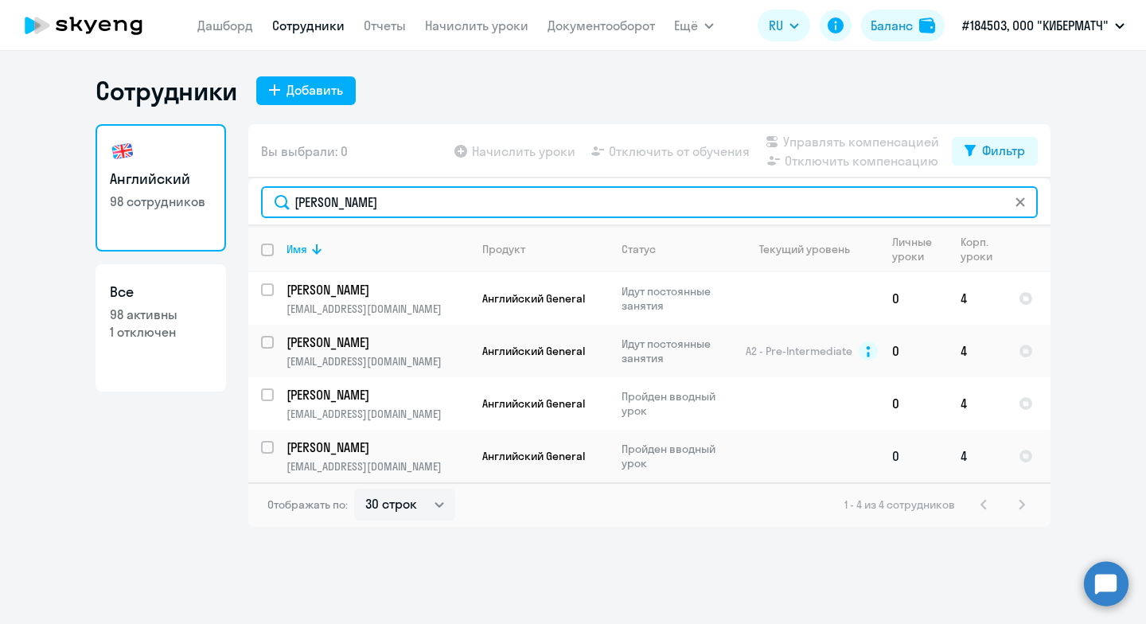
type input "[PERSON_NAME]"
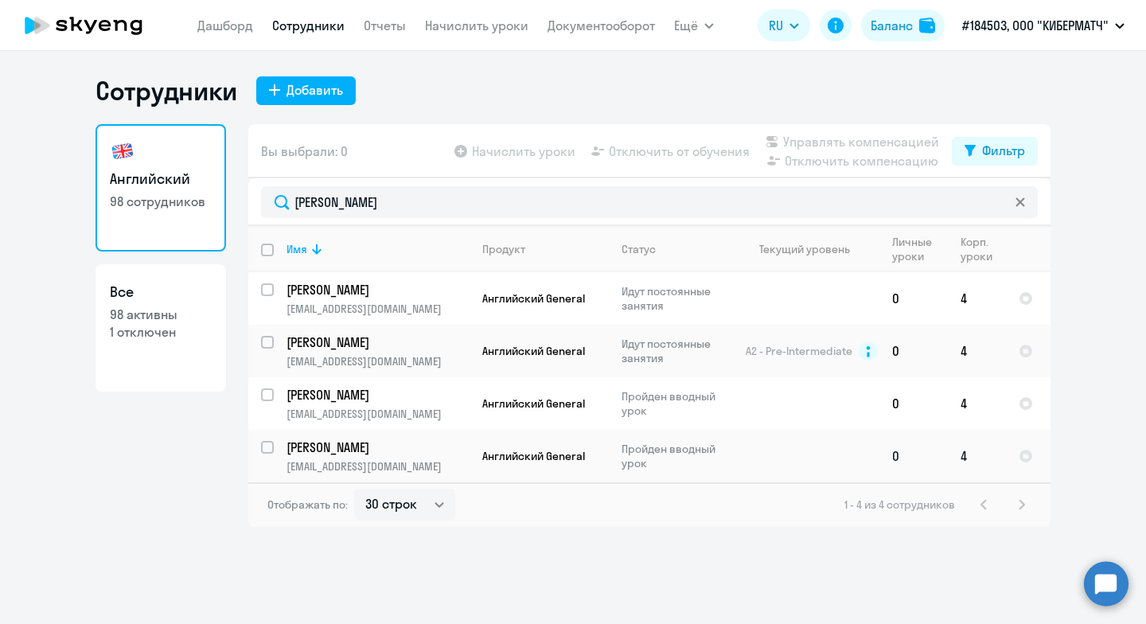
click at [267, 442] on input "select row 42935646" at bounding box center [277, 457] width 32 height 32
checkbox input "true"
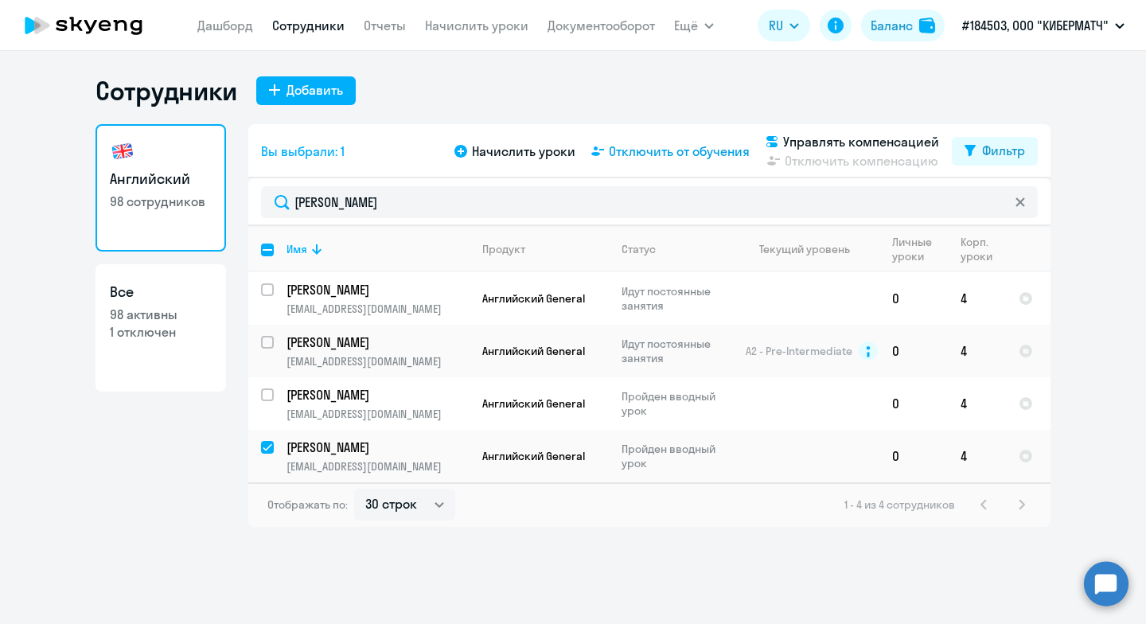
click at [631, 150] on span "Отключить от обучения" at bounding box center [679, 151] width 141 height 19
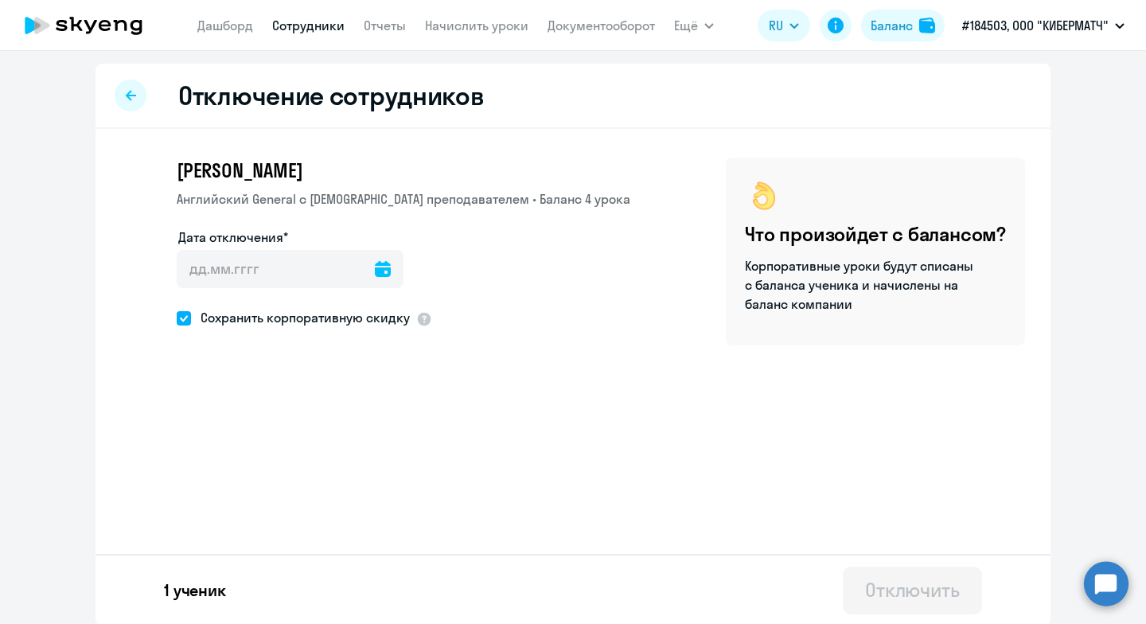
click at [375, 267] on icon at bounding box center [383, 269] width 16 height 16
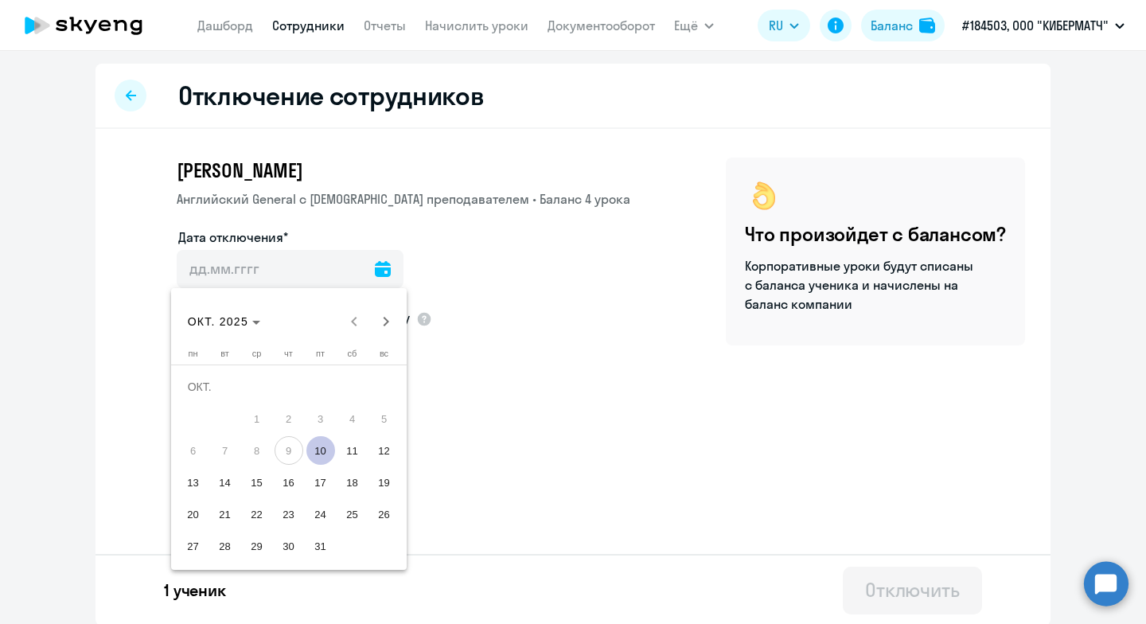
click at [325, 450] on span "10" at bounding box center [320, 450] width 29 height 29
type input "[DATE]"
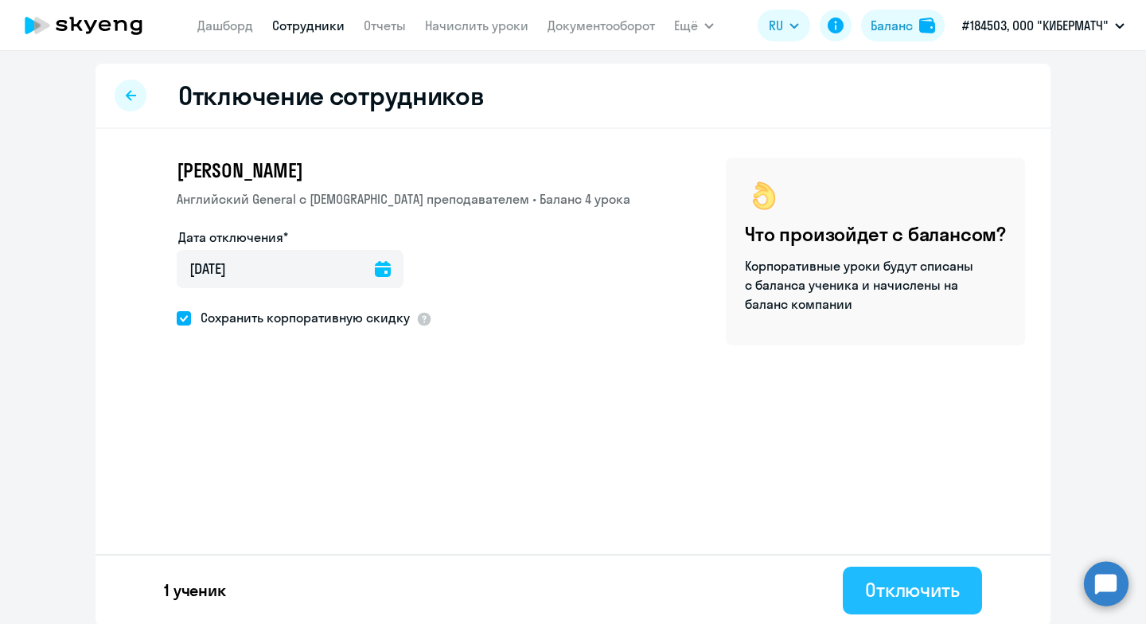
click at [936, 601] on div "Отключить" at bounding box center [912, 589] width 95 height 25
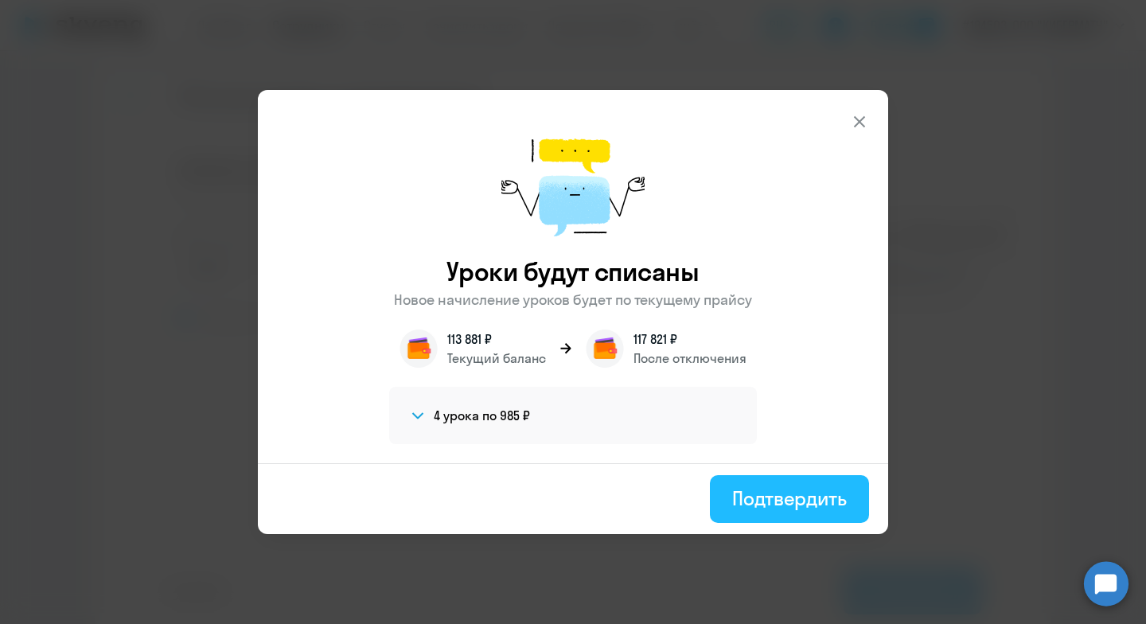
click at [813, 500] on div "Подтвердить" at bounding box center [789, 497] width 115 height 25
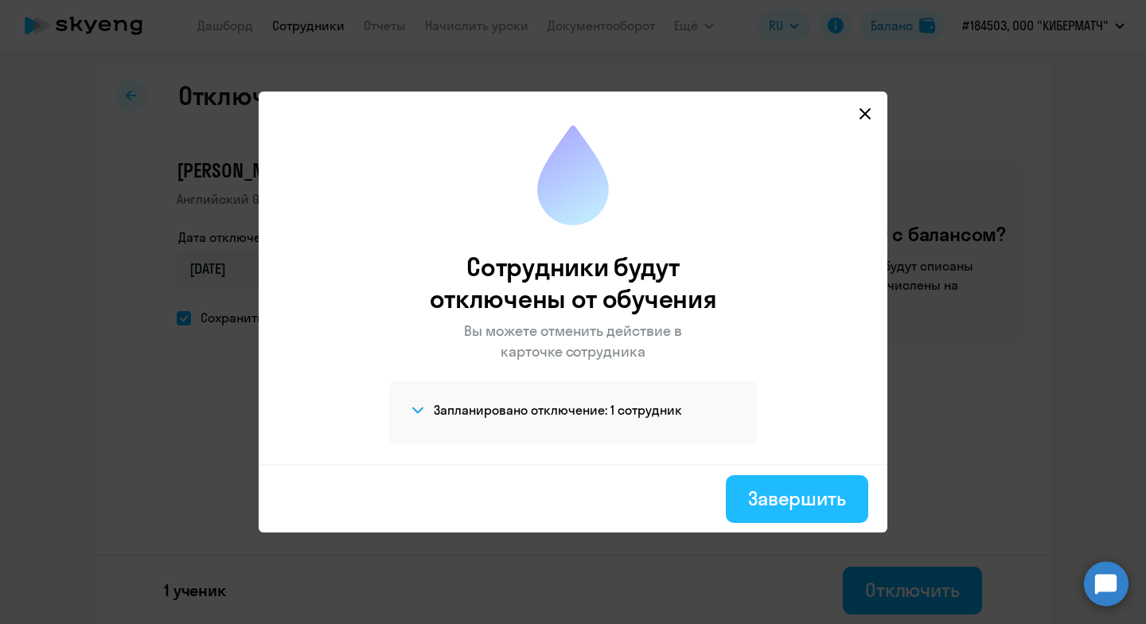
click at [816, 497] on div "Завершить" at bounding box center [797, 497] width 98 height 25
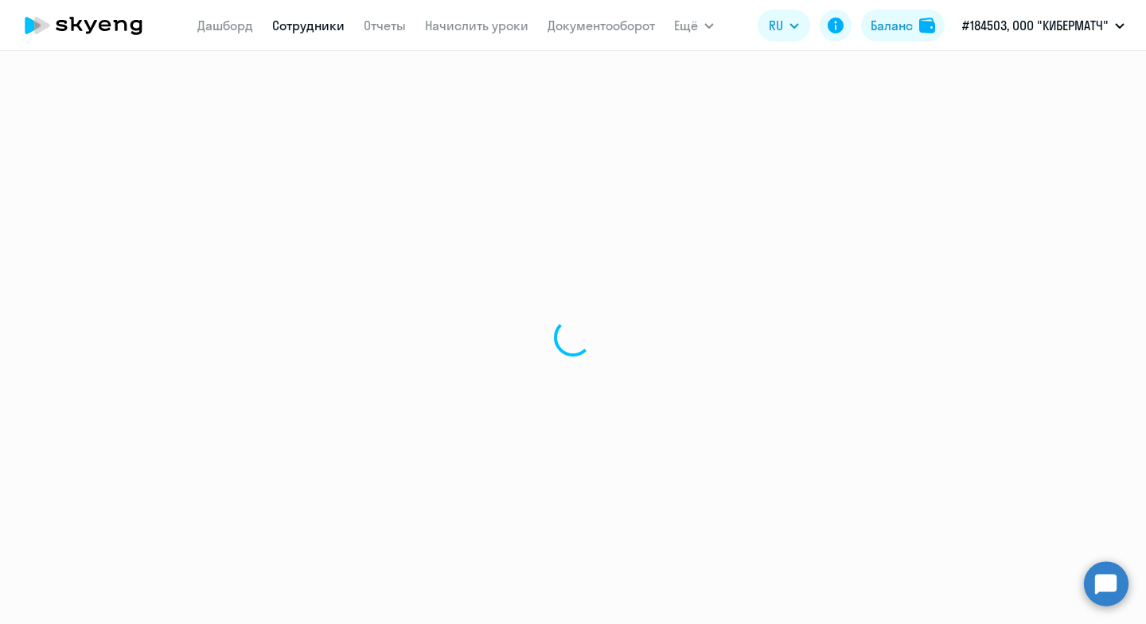
select select "30"
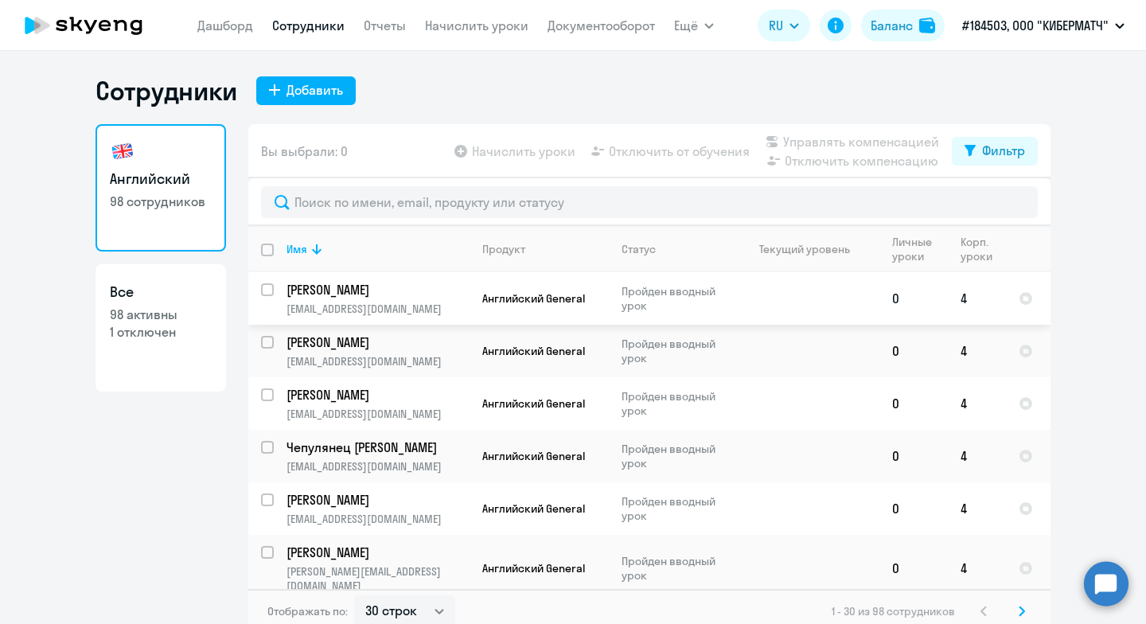
click at [267, 288] on input "select row 42934301" at bounding box center [277, 299] width 32 height 32
checkbox input "true"
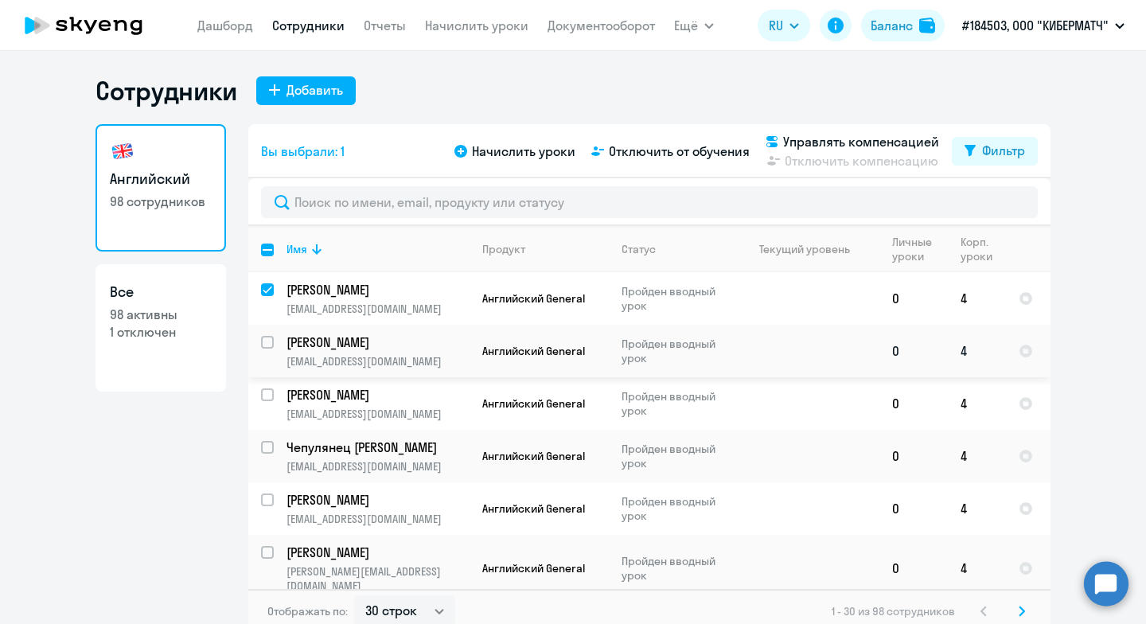
click at [263, 341] on input "select row 42934943" at bounding box center [277, 352] width 32 height 32
checkbox input "true"
click at [265, 389] on input "select row 42934976" at bounding box center [277, 404] width 32 height 32
checkbox input "true"
click at [705, 149] on span "Отключить от обучения" at bounding box center [679, 151] width 141 height 19
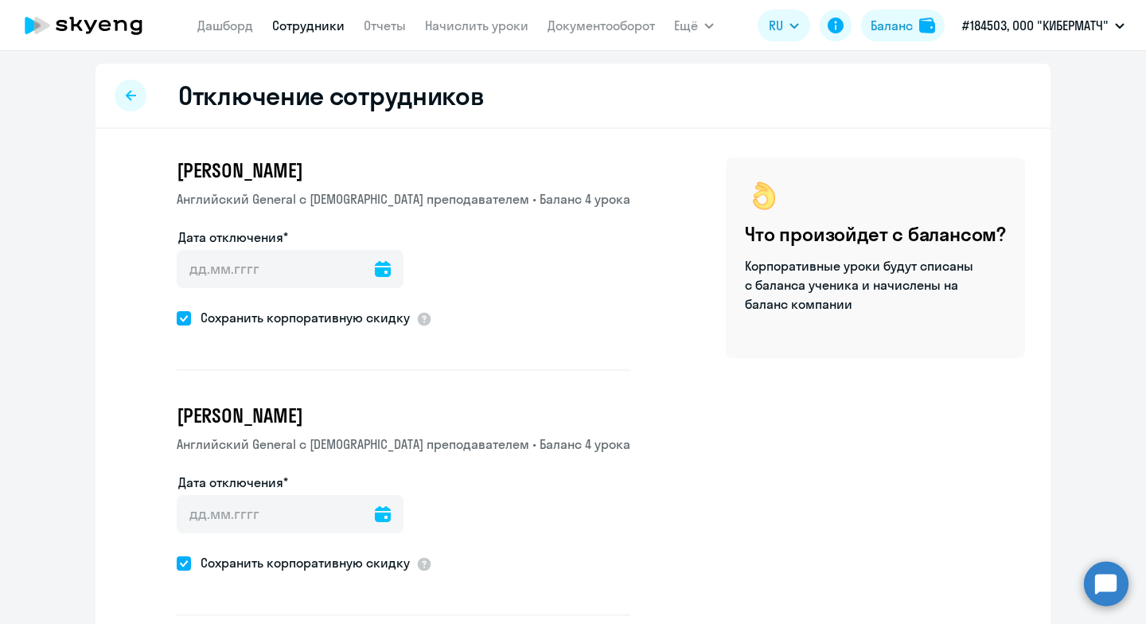
click at [128, 98] on icon at bounding box center [131, 95] width 10 height 11
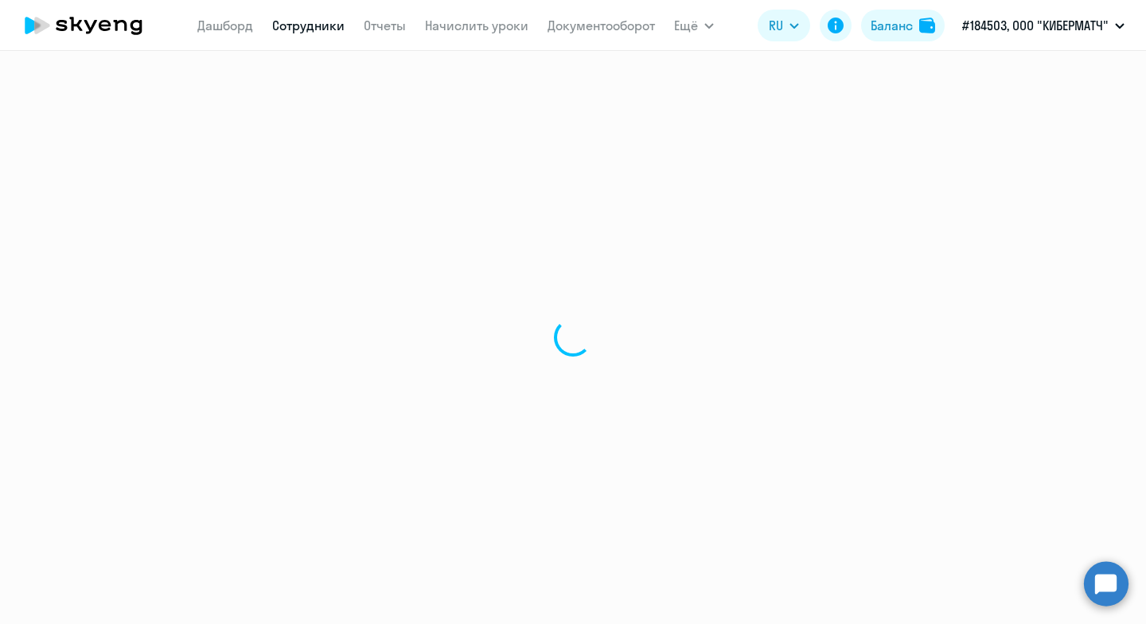
select select "30"
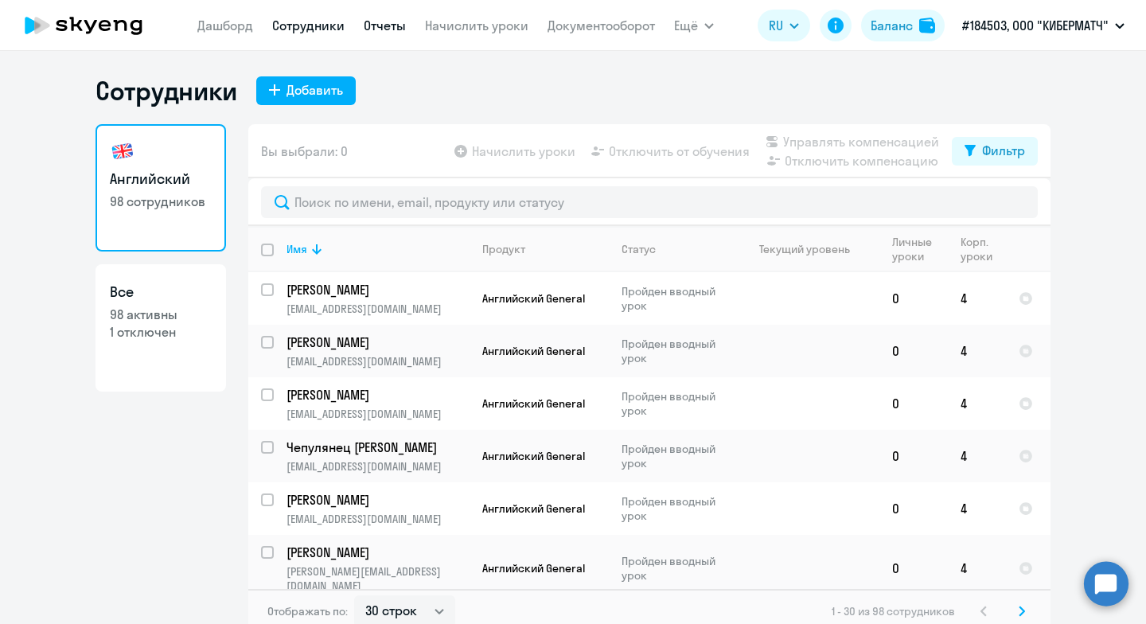
click at [391, 18] on link "Отчеты" at bounding box center [385, 26] width 42 height 16
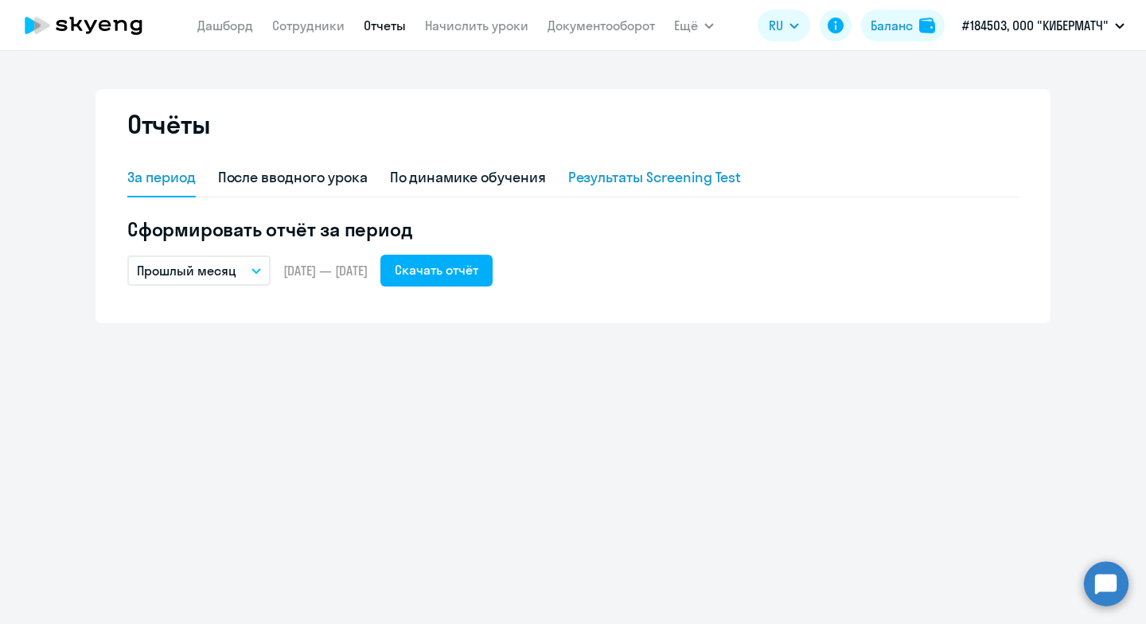
click at [634, 175] on div "Результаты Screening Test" at bounding box center [654, 177] width 173 height 21
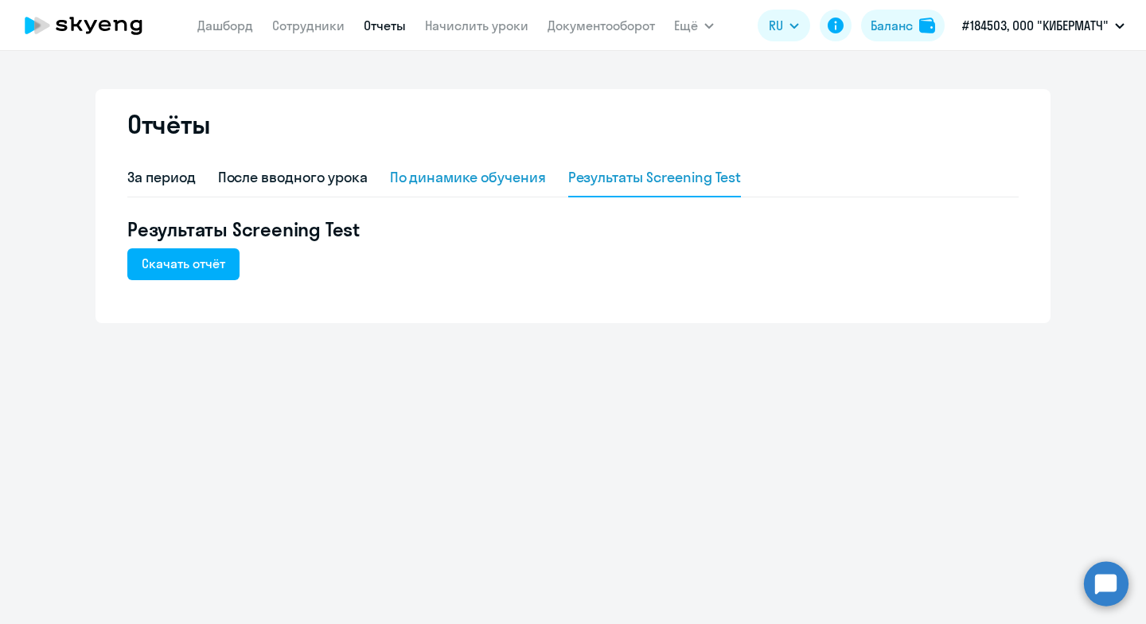
click at [444, 176] on div "По динамике обучения" at bounding box center [468, 177] width 156 height 21
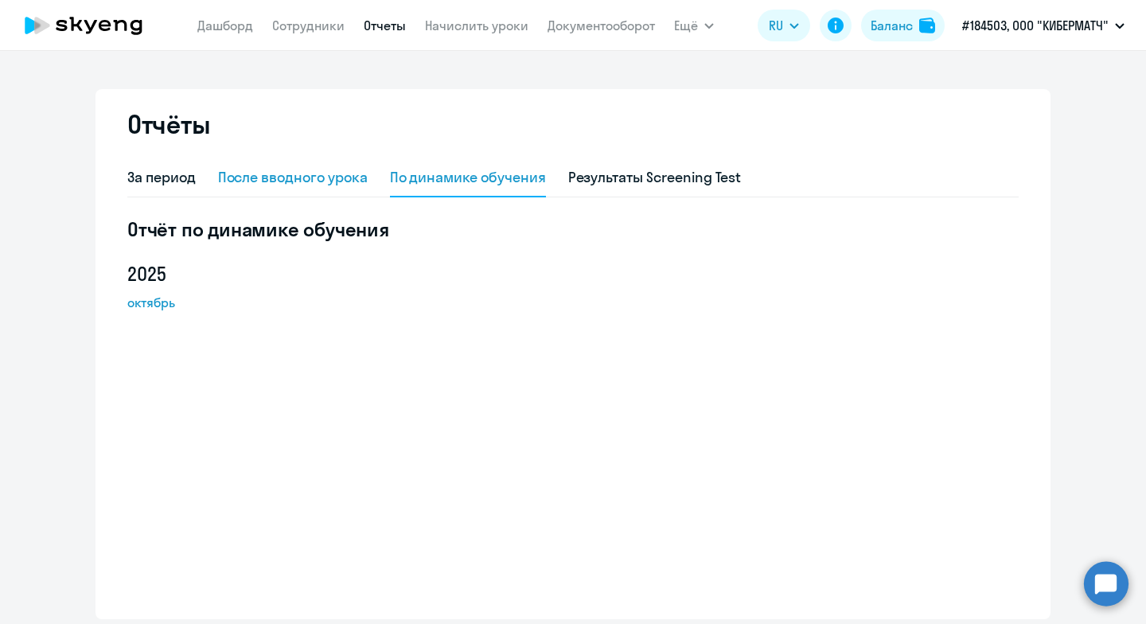
click at [296, 177] on div "После вводного урока" at bounding box center [293, 177] width 150 height 21
select select "10"
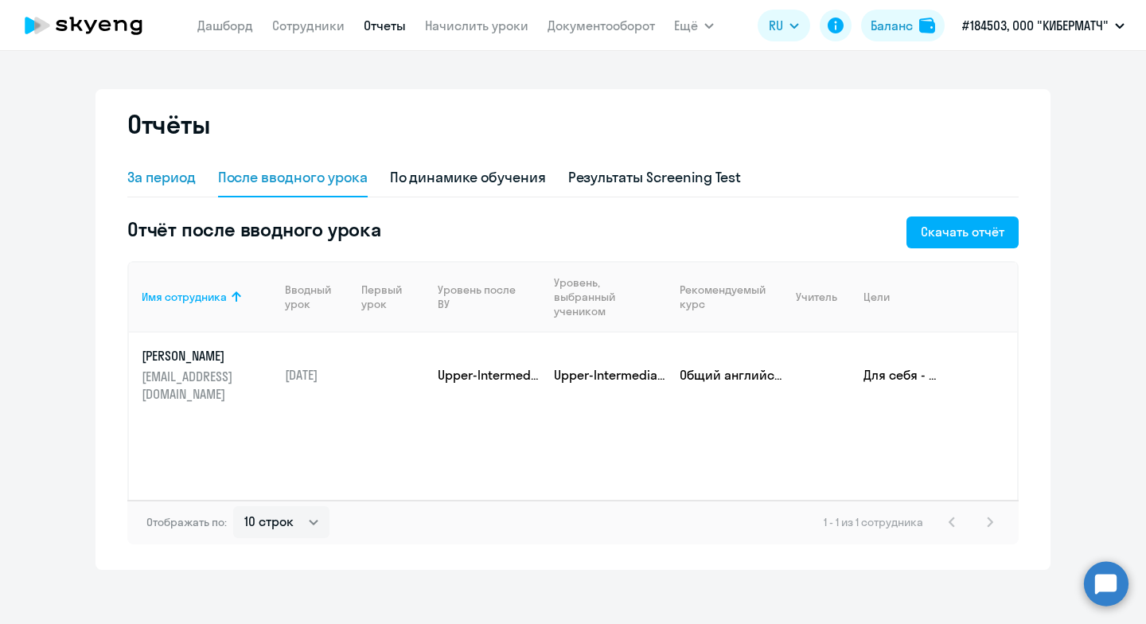
click at [145, 167] on div "За период" at bounding box center [161, 177] width 68 height 21
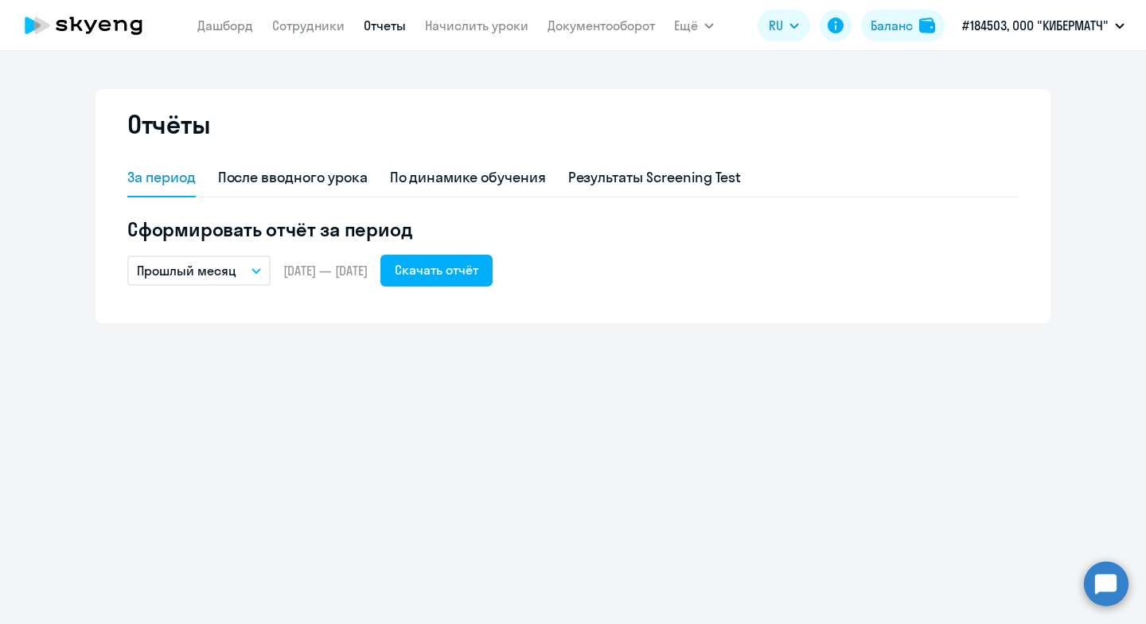
click at [237, 269] on button "Прошлый месяц" at bounding box center [198, 270] width 143 height 30
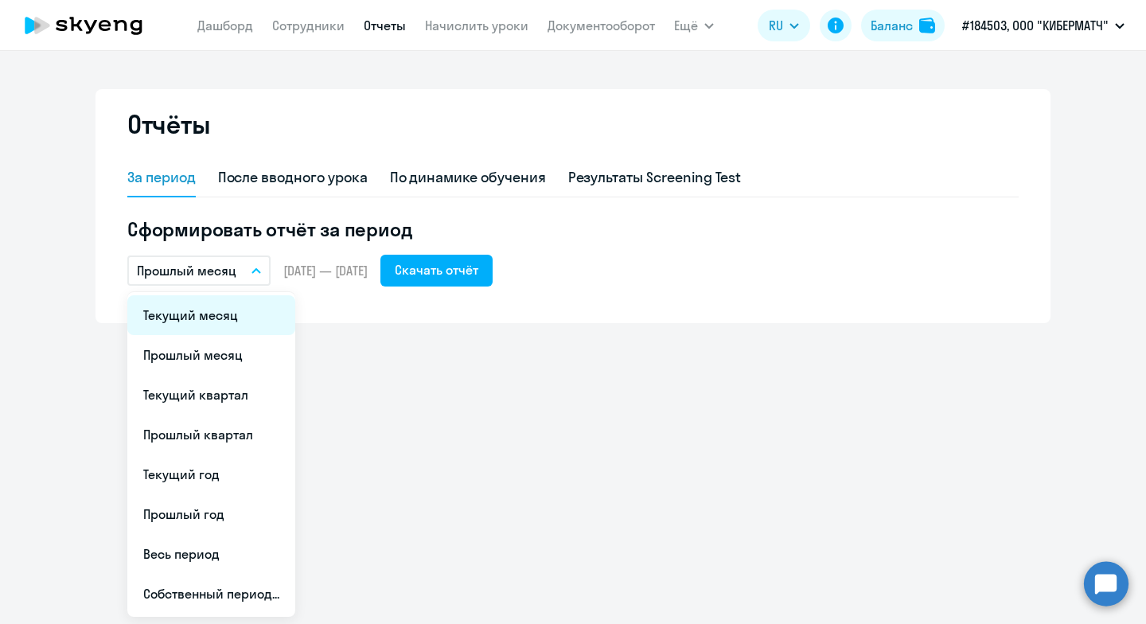
click at [214, 316] on li "Текущий месяц" at bounding box center [211, 315] width 168 height 40
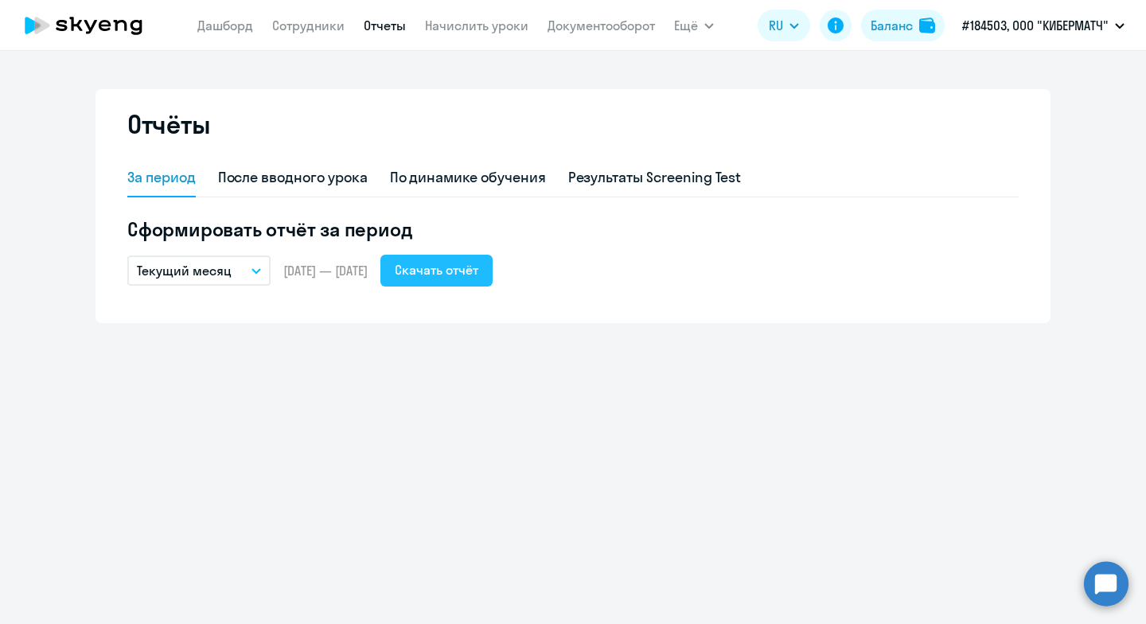
click at [478, 271] on div "Скачать отчёт" at bounding box center [437, 269] width 84 height 19
click at [279, 25] on link "Сотрудники" at bounding box center [308, 26] width 72 height 16
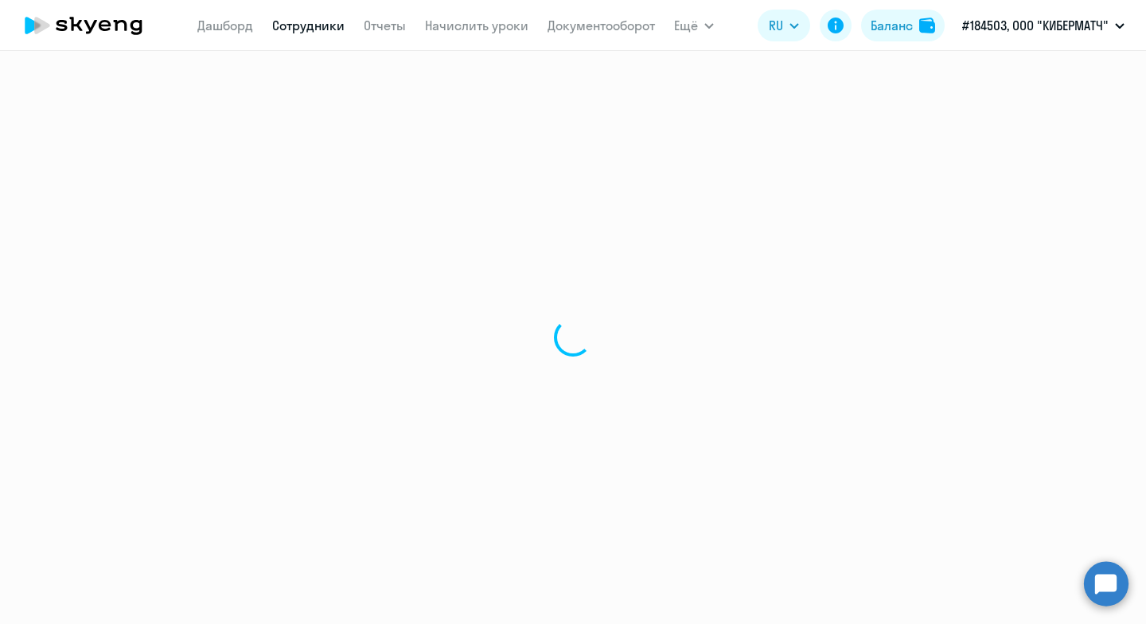
select select "30"
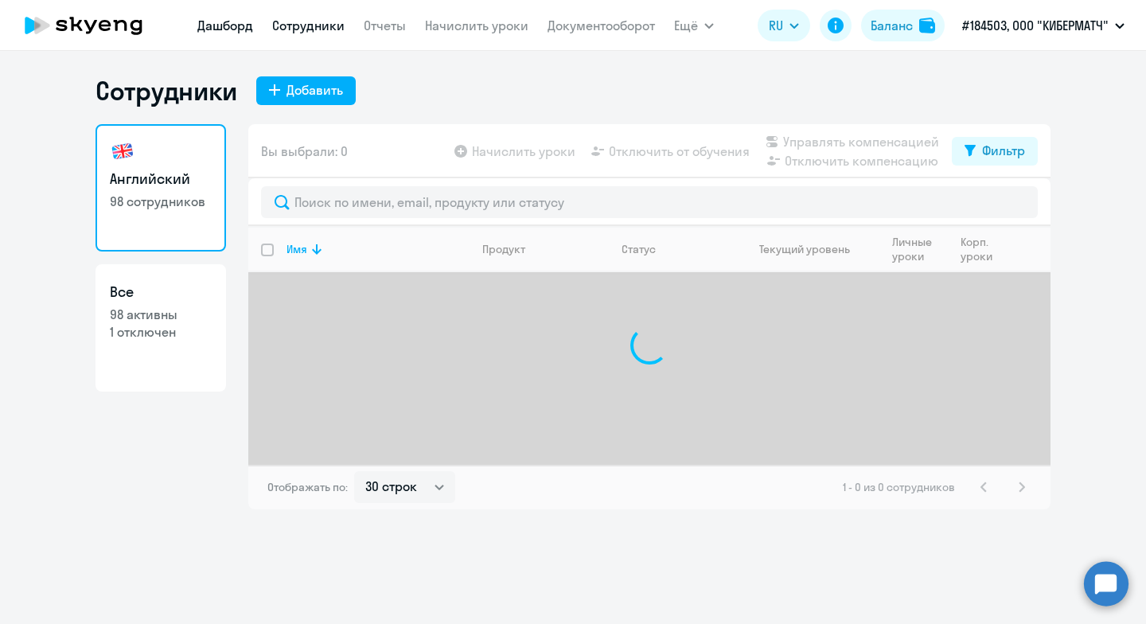
click at [229, 27] on link "Дашборд" at bounding box center [225, 26] width 56 height 16
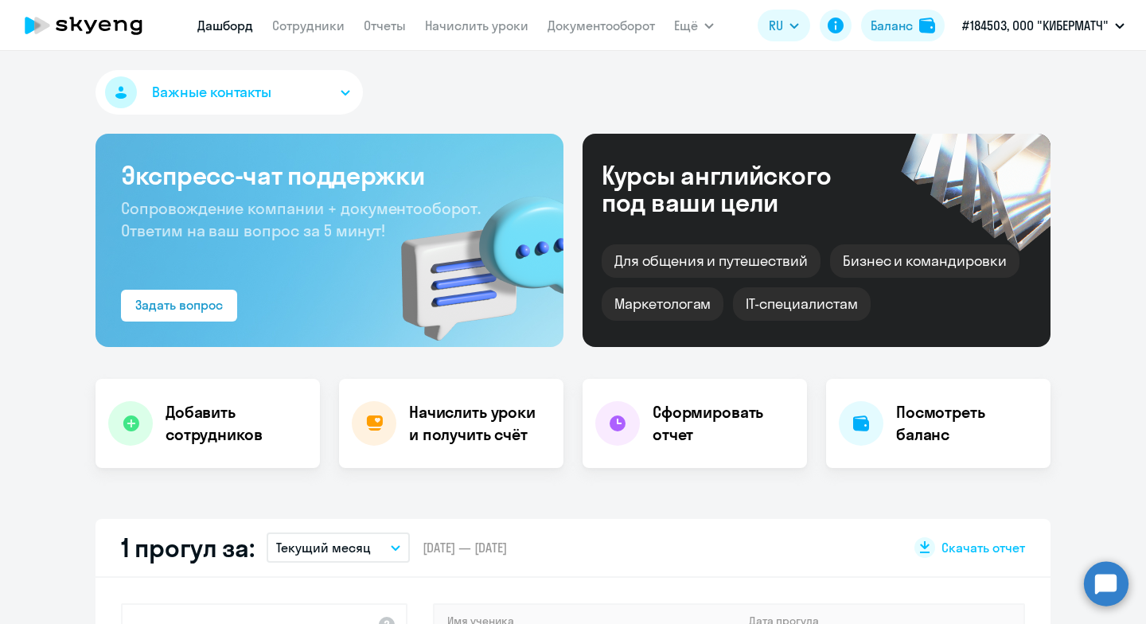
select select "30"
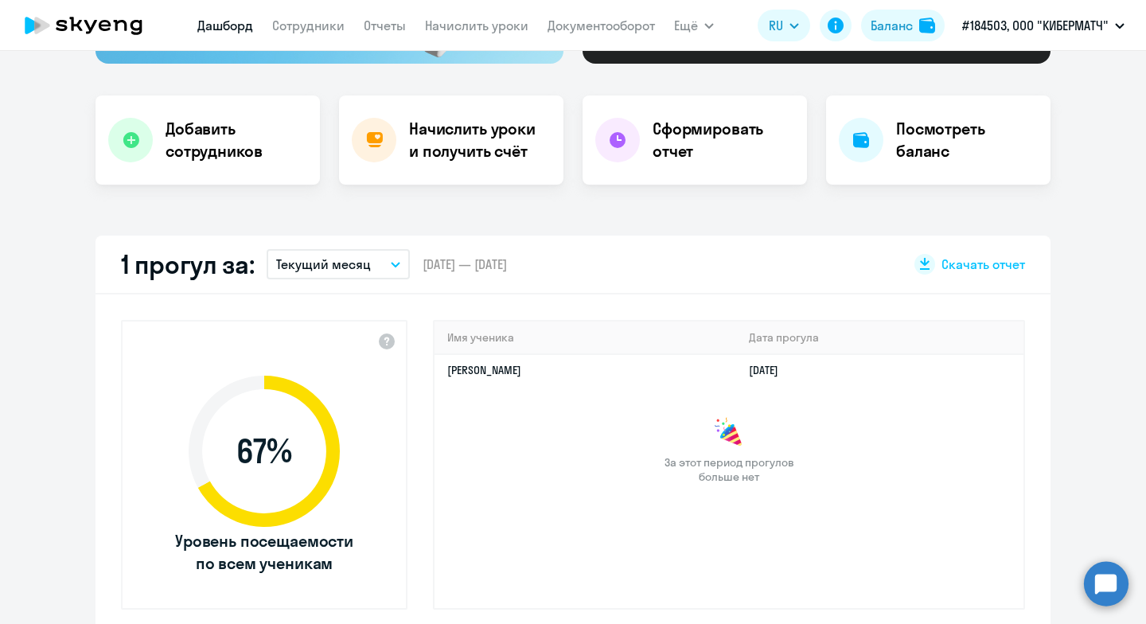
scroll to position [318, 0]
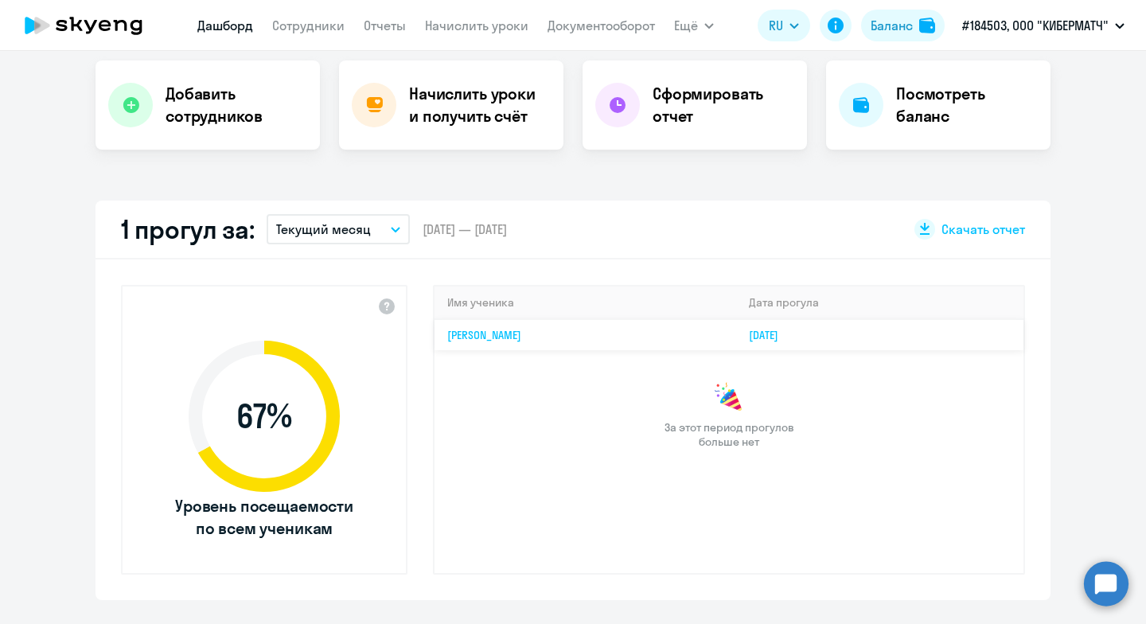
click at [751, 325] on td "[DATE]" at bounding box center [879, 334] width 287 height 31
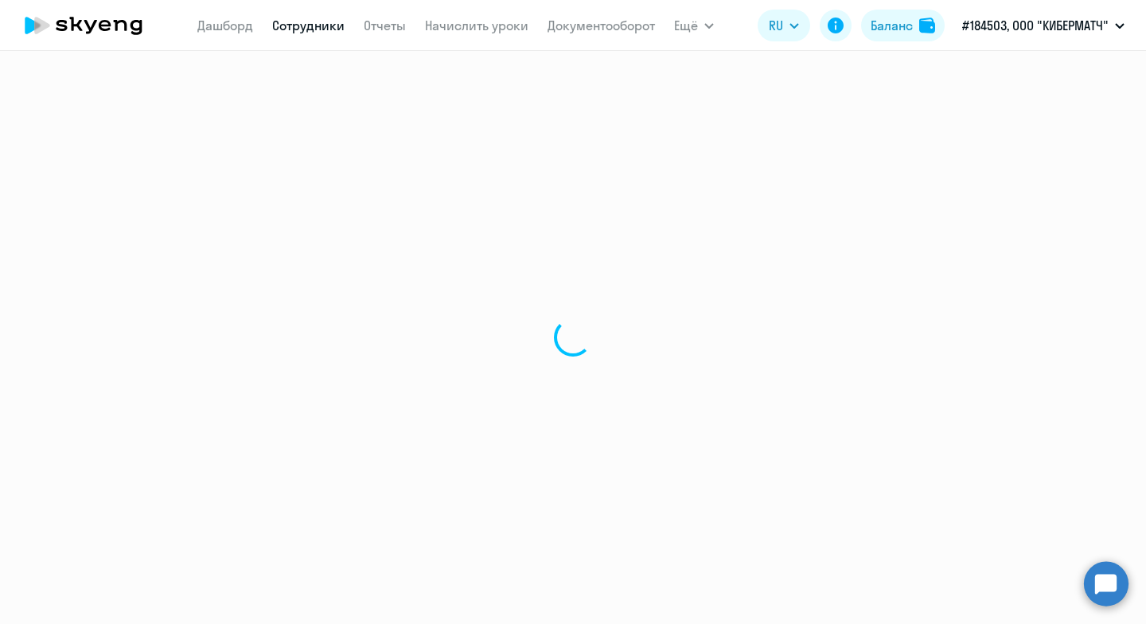
select select "english"
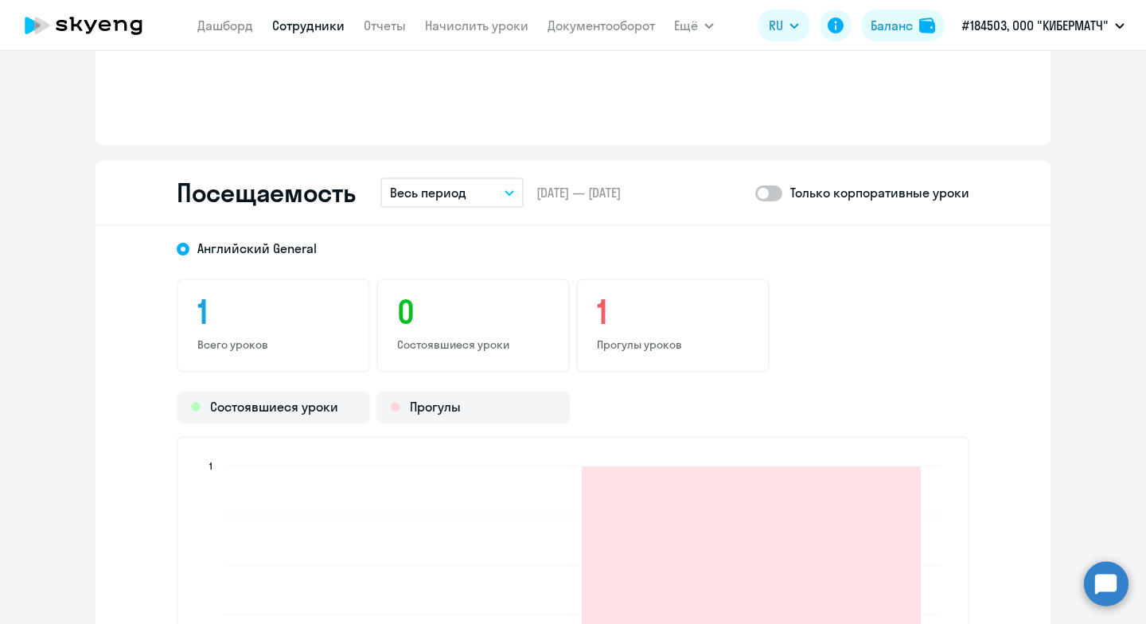
scroll to position [1353, 0]
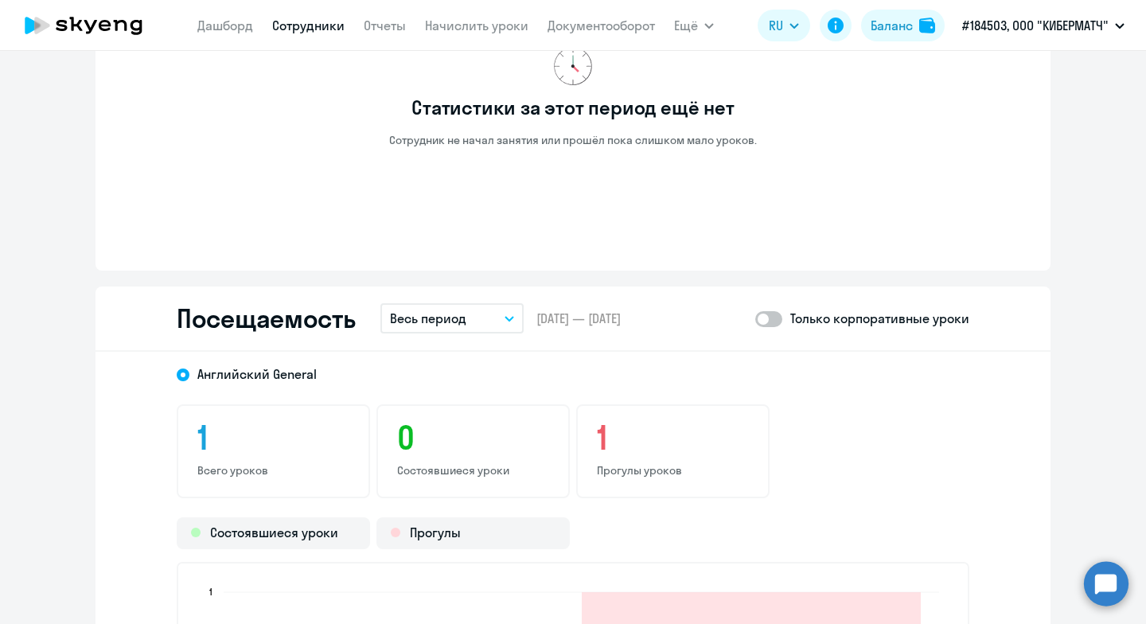
click at [422, 318] on p "Весь период" at bounding box center [428, 318] width 76 height 19
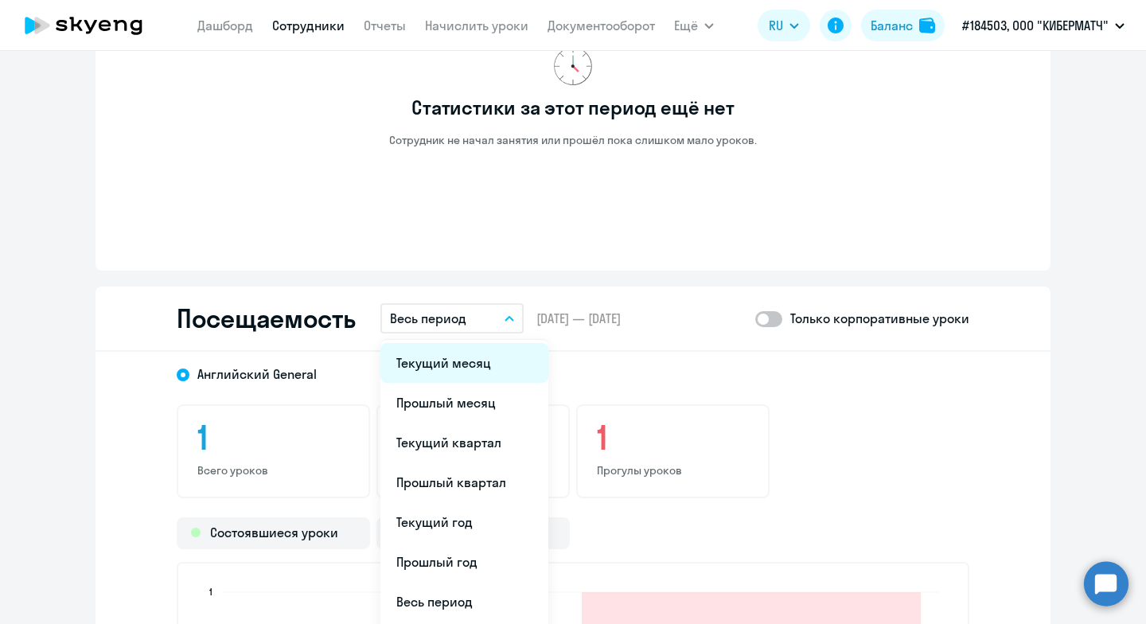
click at [434, 361] on li "Текущий месяц" at bounding box center [464, 363] width 168 height 40
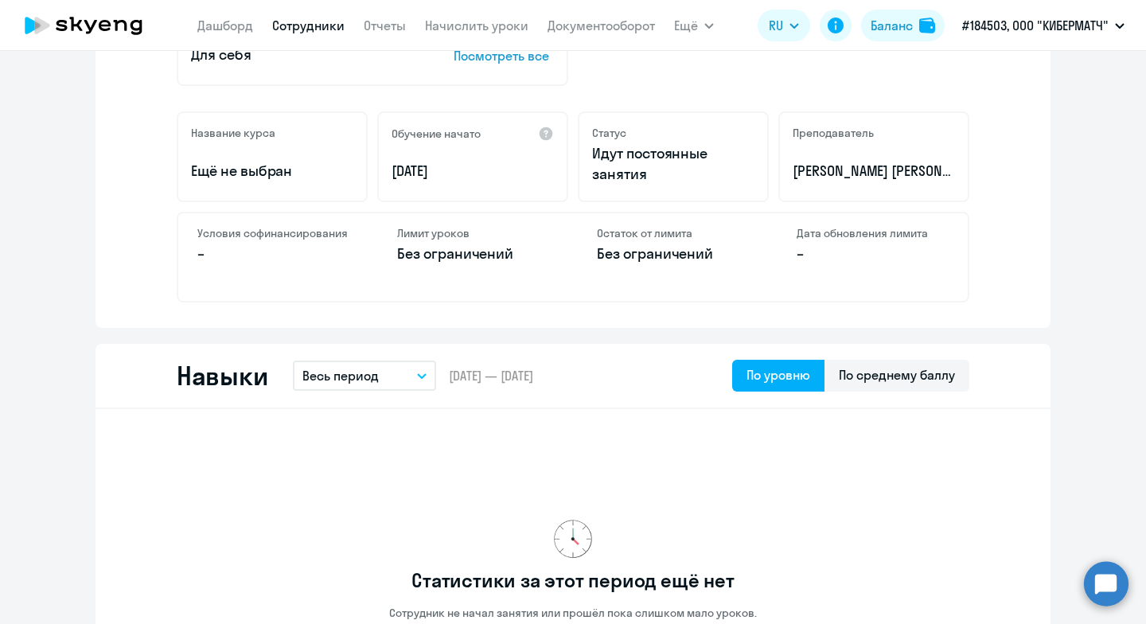
scroll to position [0, 0]
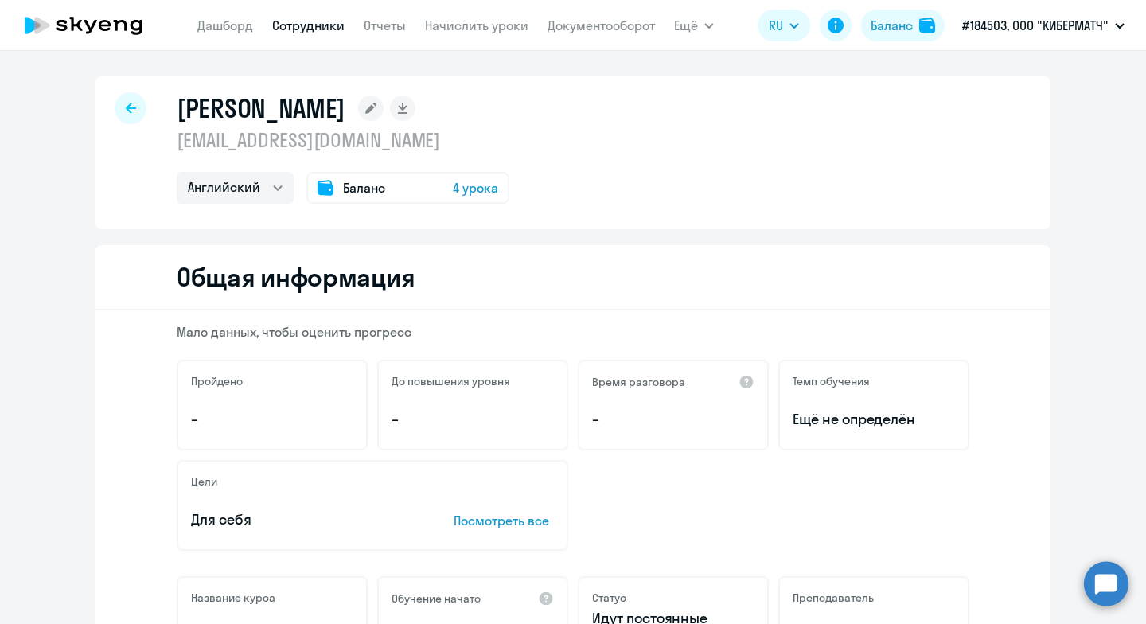
click at [461, 193] on span "4 урока" at bounding box center [475, 187] width 45 height 19
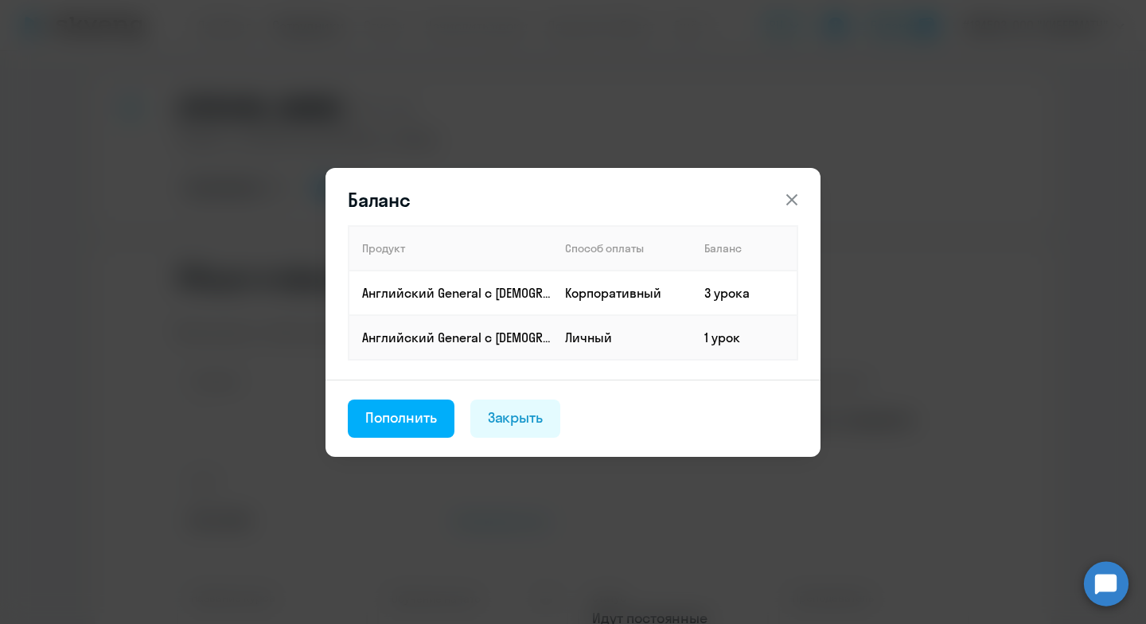
click at [795, 197] on icon at bounding box center [791, 199] width 19 height 19
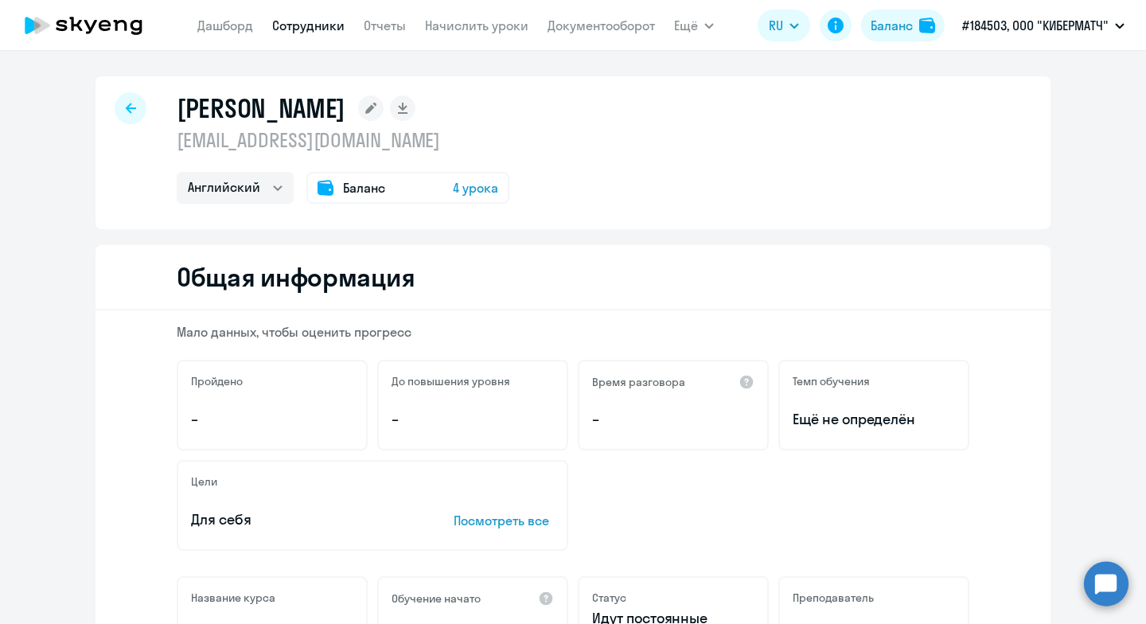
click at [130, 117] on div at bounding box center [131, 108] width 32 height 32
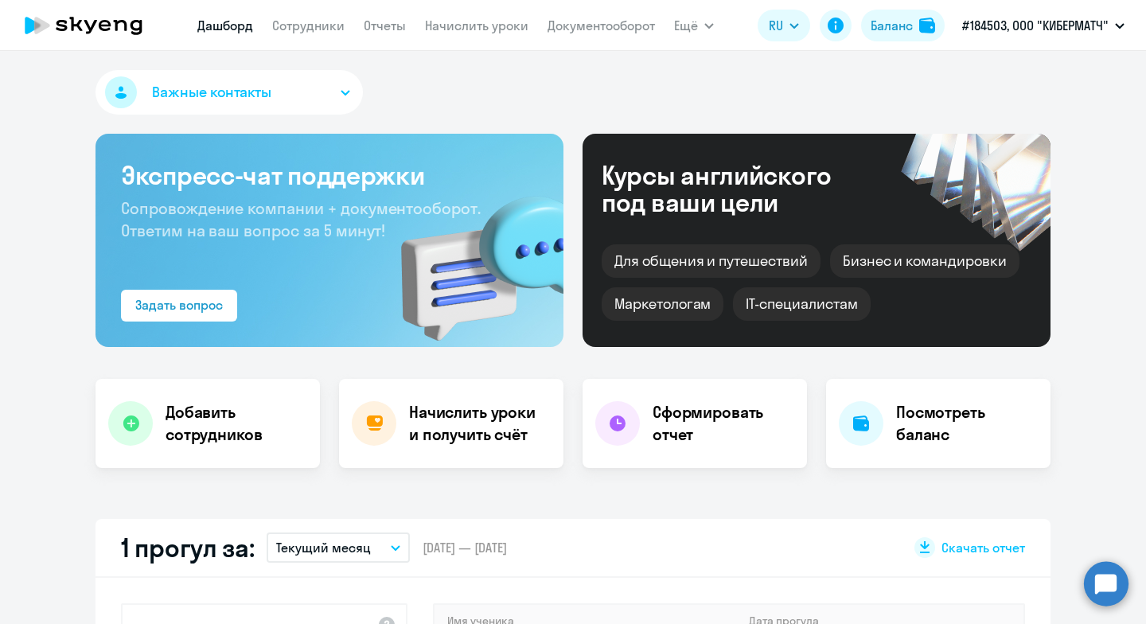
select select "30"
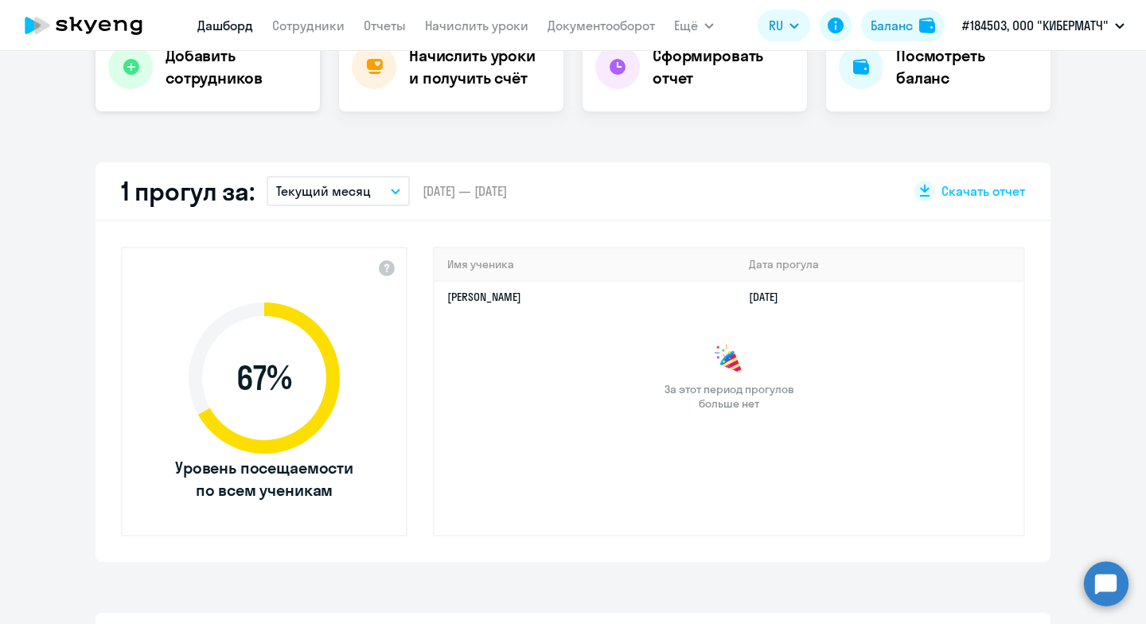
scroll to position [398, 0]
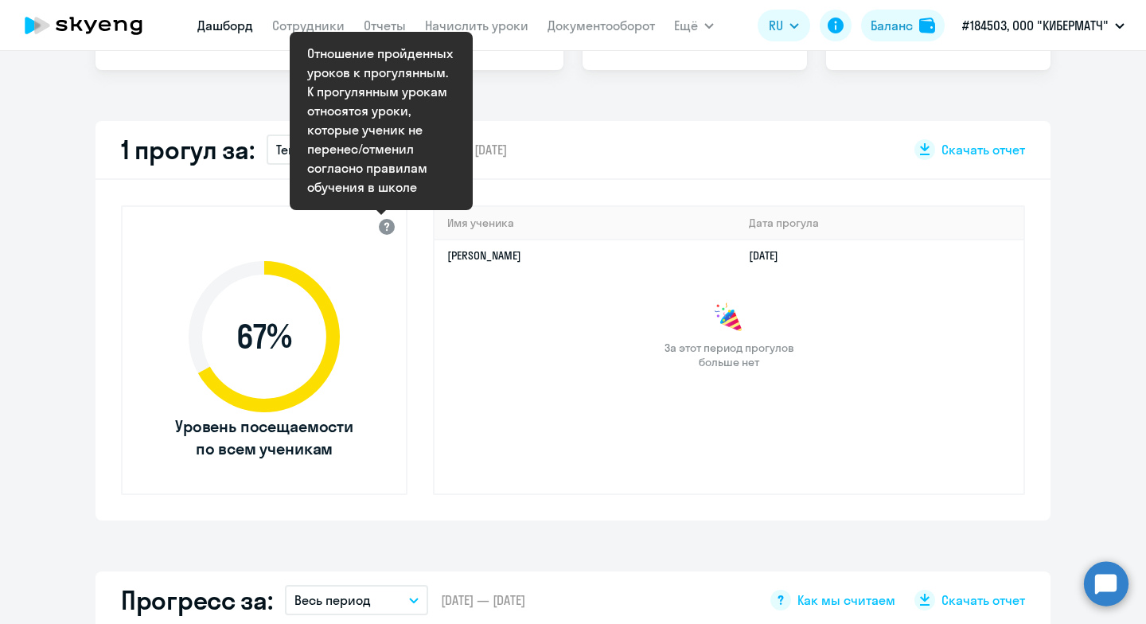
click at [379, 229] on div at bounding box center [386, 225] width 19 height 19
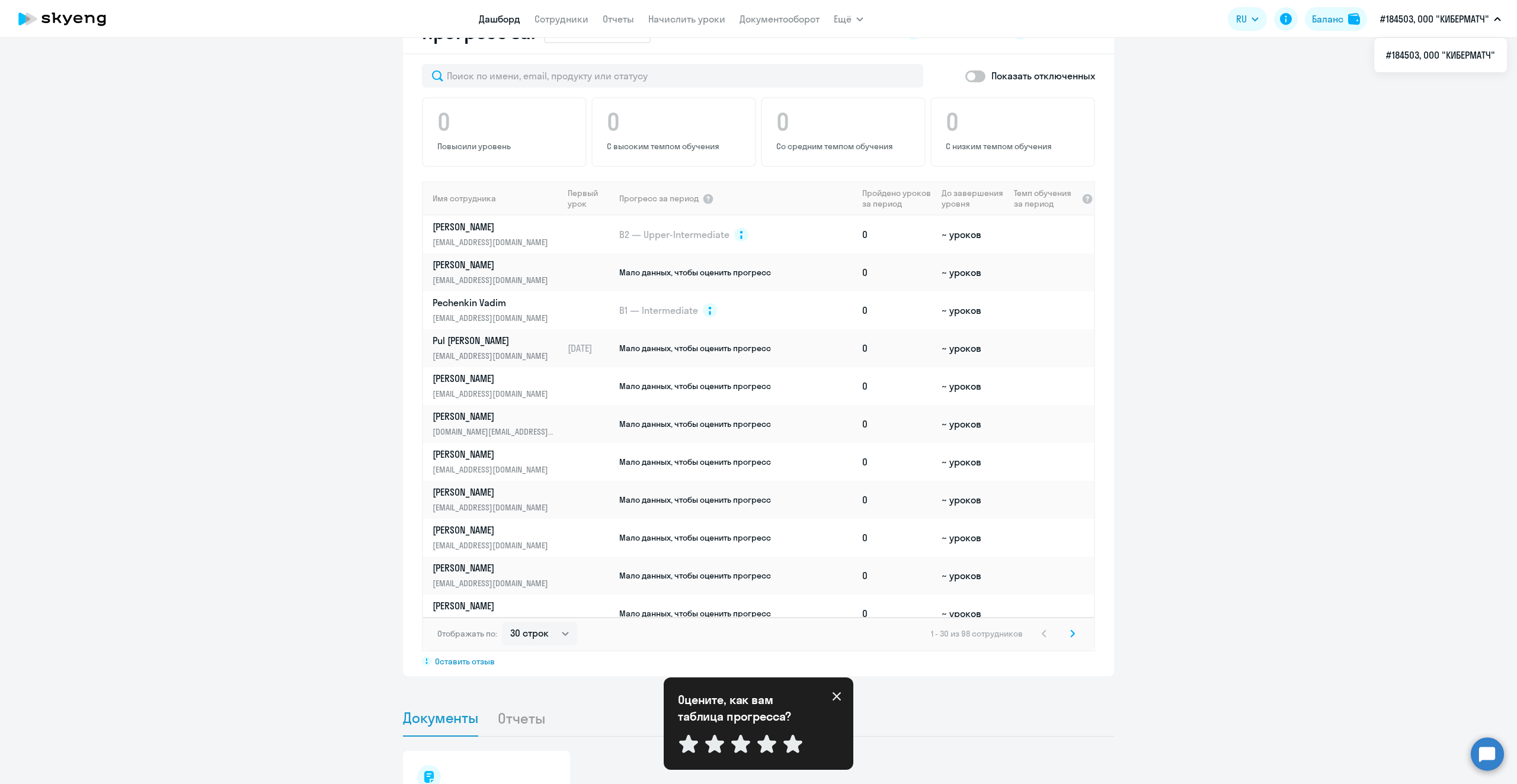
scroll to position [711, 0]
